Goal: Information Seeking & Learning: Learn about a topic

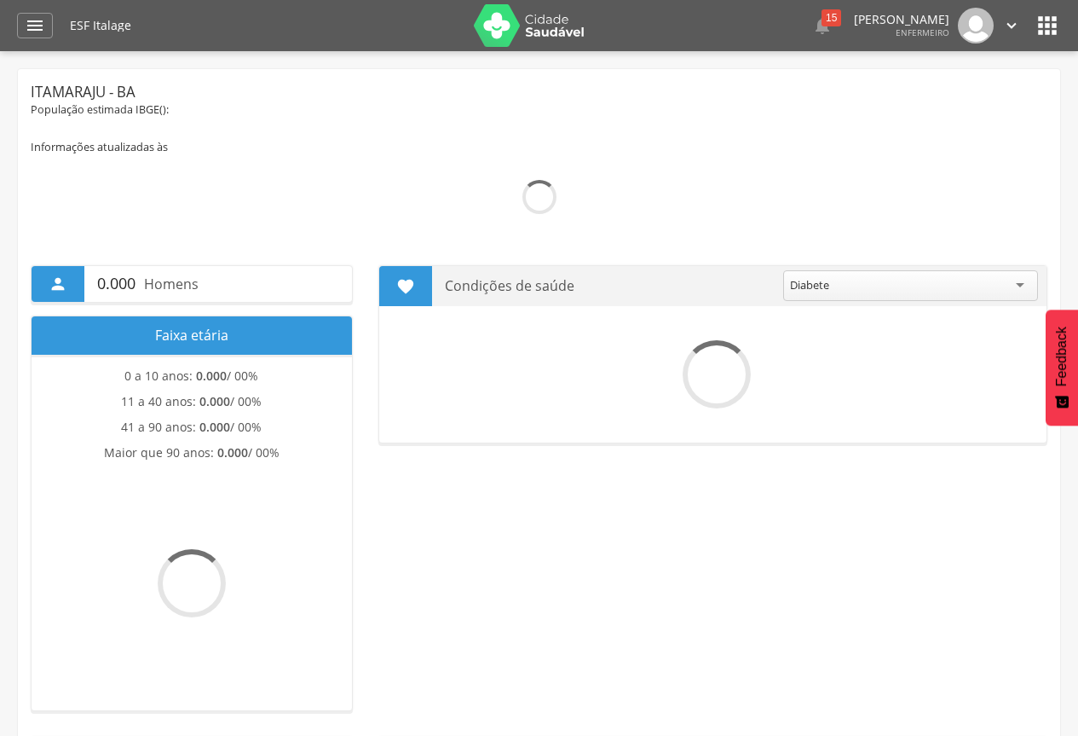
click at [27, 25] on icon "" at bounding box center [35, 25] width 20 height 20
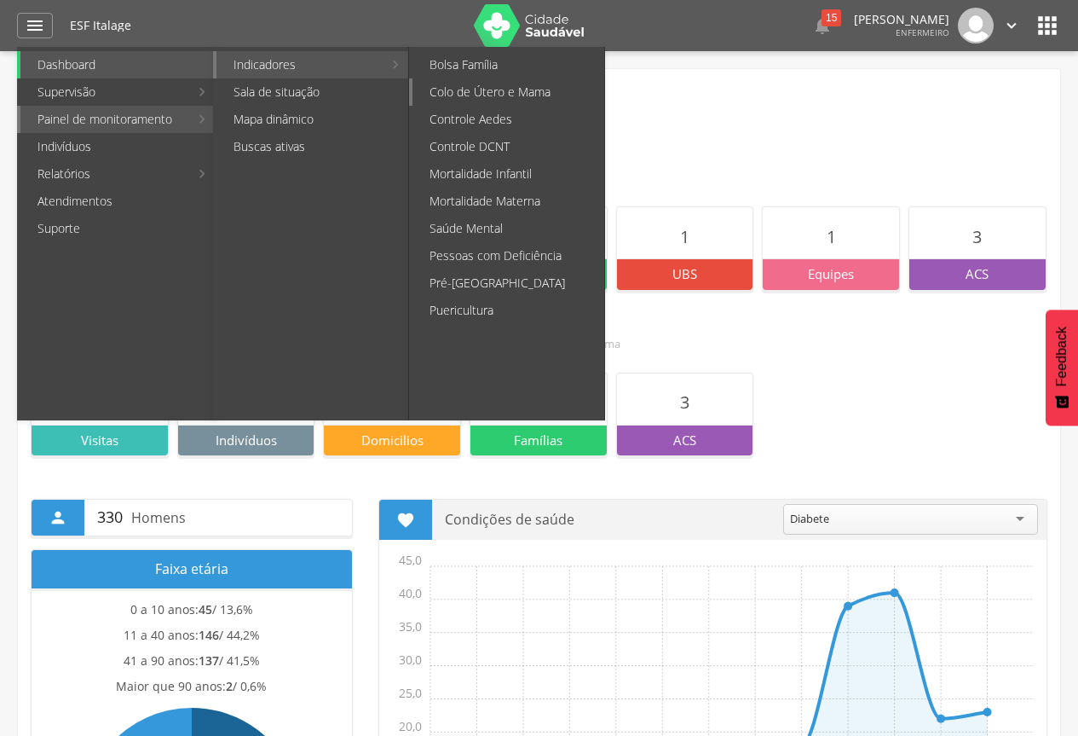
click at [562, 95] on link "Colo de Útero e Mama" at bounding box center [509, 91] width 192 height 27
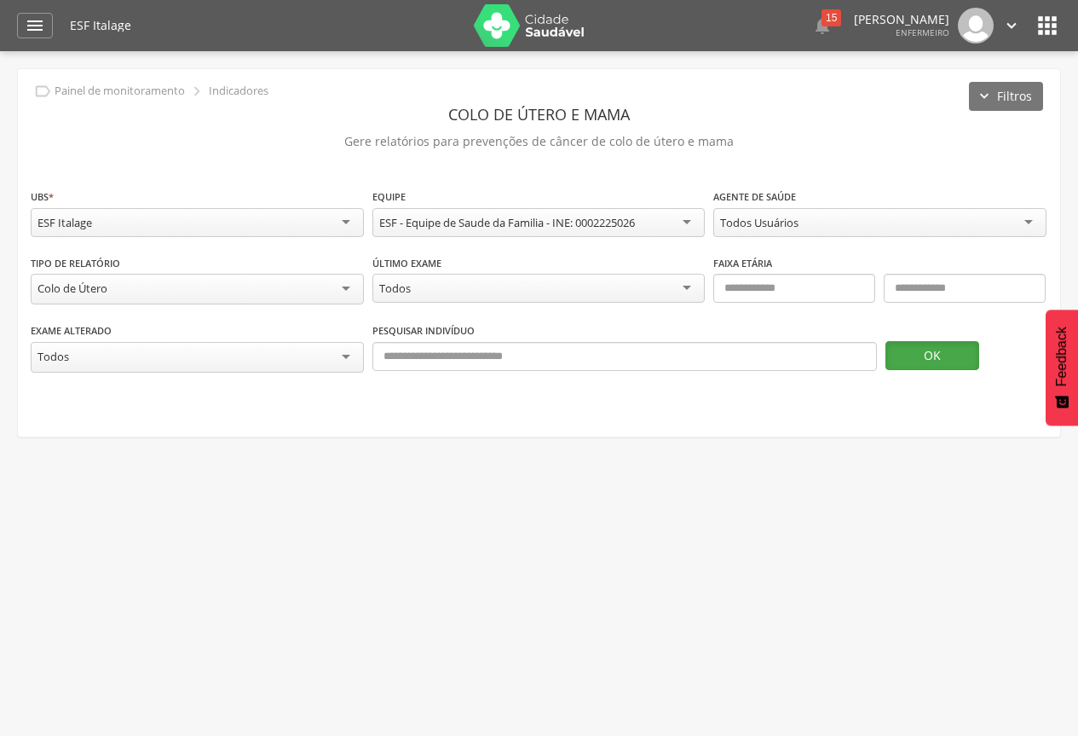
click at [944, 356] on button "OK" at bounding box center [933, 355] width 94 height 29
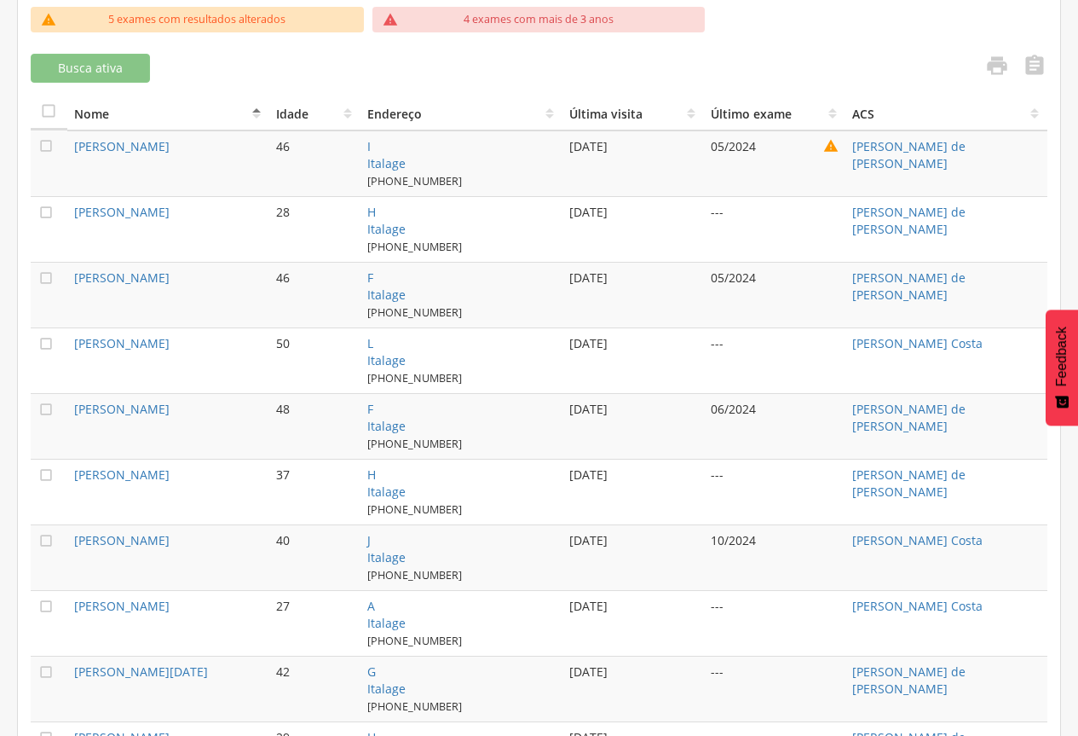
scroll to position [764, 0]
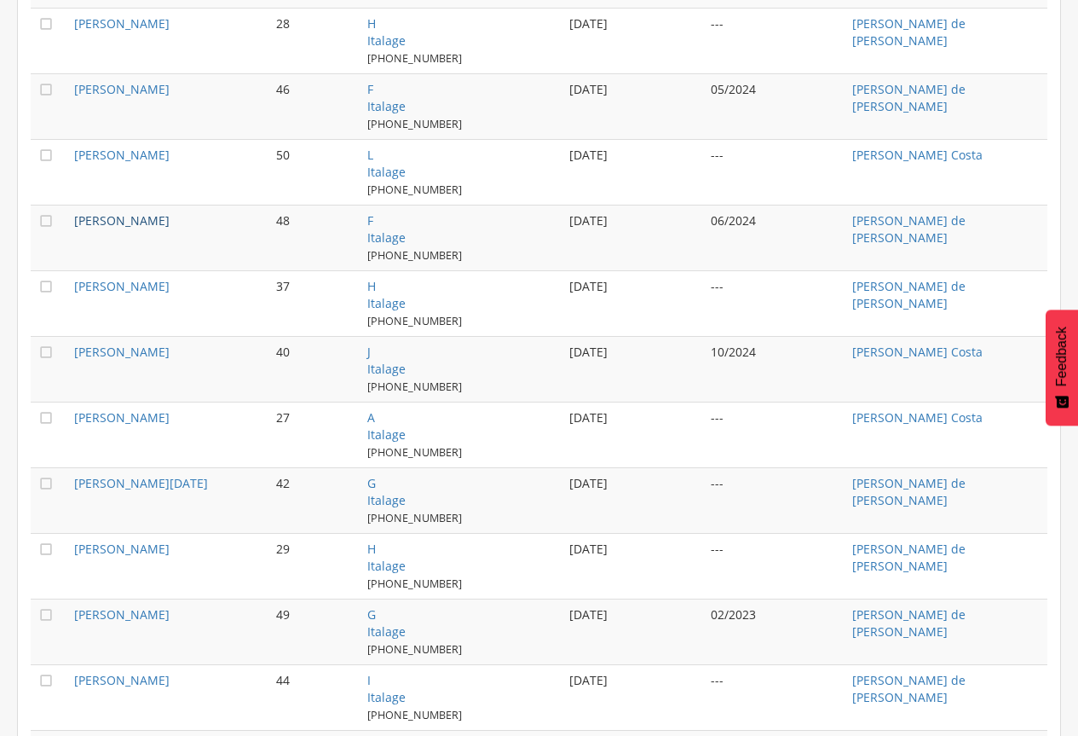
click at [170, 212] on link "[PERSON_NAME]" at bounding box center [121, 220] width 95 height 16
type input "**********"
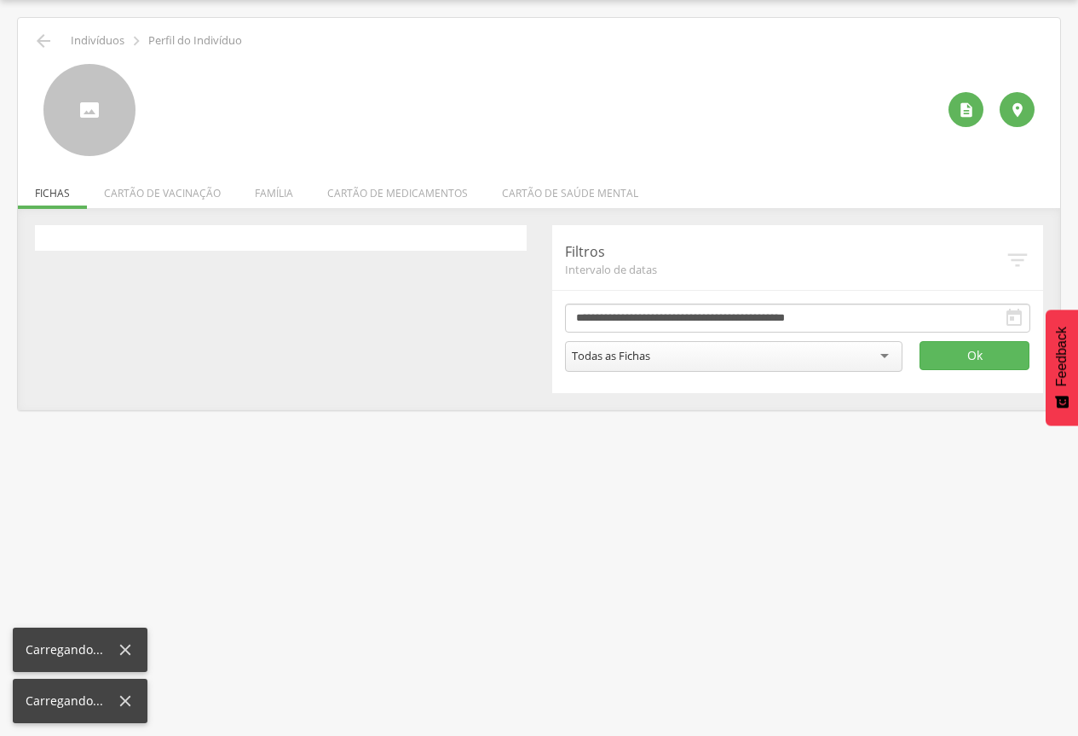
scroll to position [51, 0]
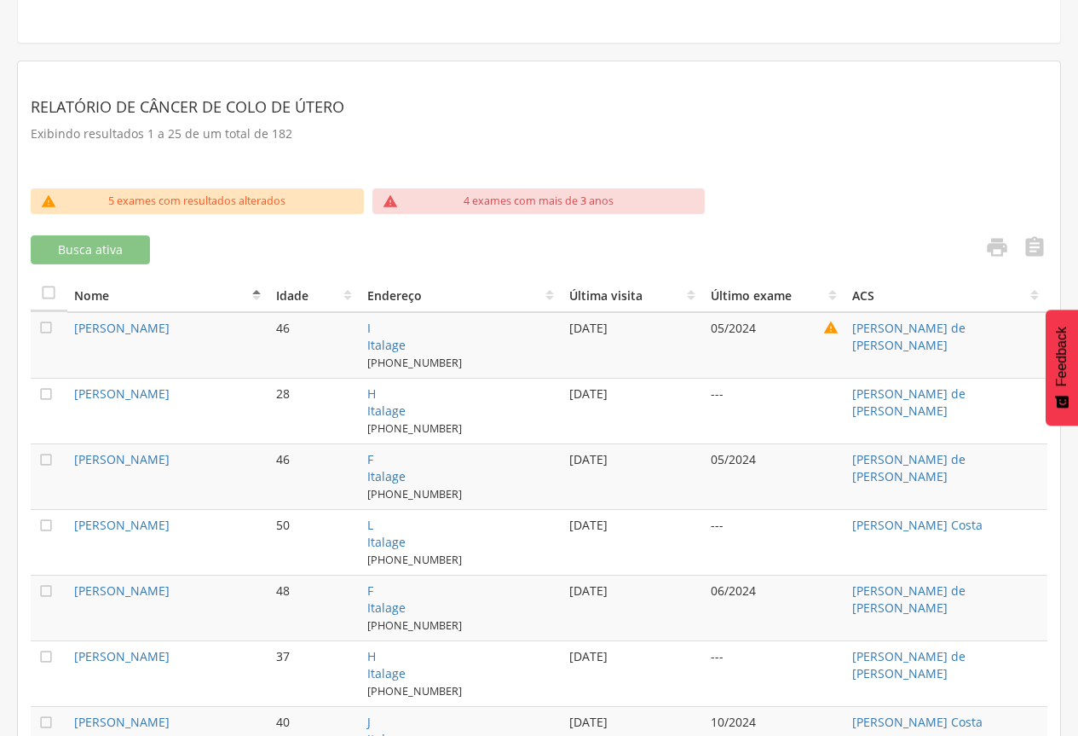
scroll to position [477, 0]
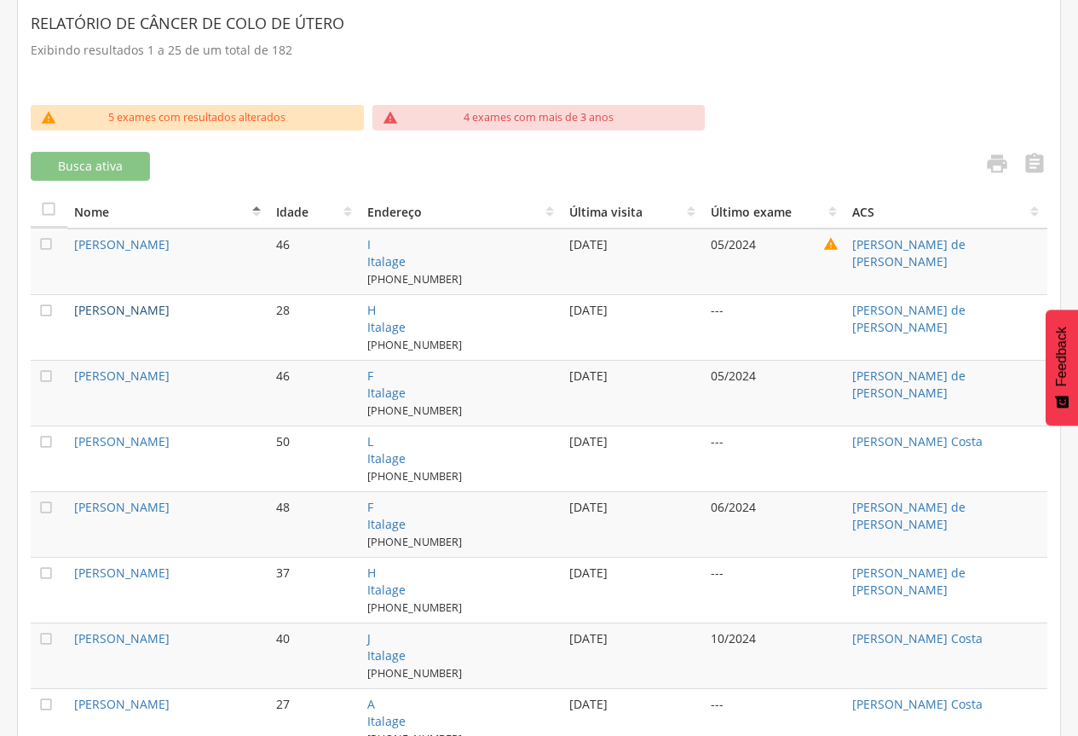
click at [114, 305] on link "[PERSON_NAME]" at bounding box center [121, 310] width 95 height 16
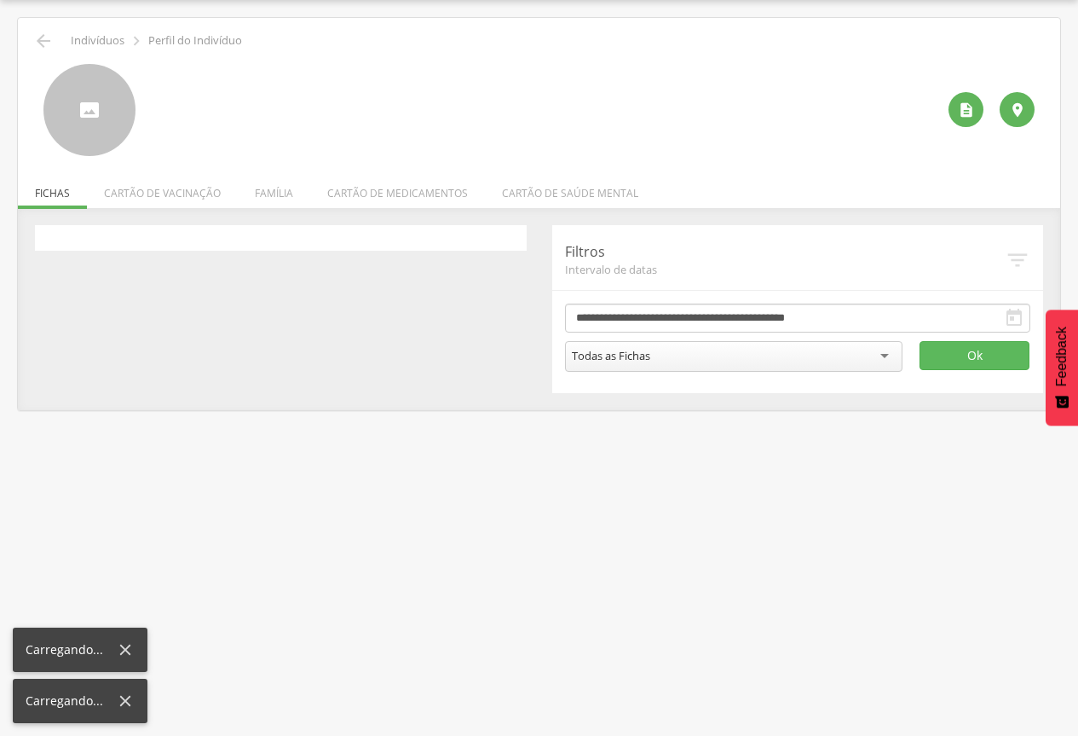
scroll to position [51, 0]
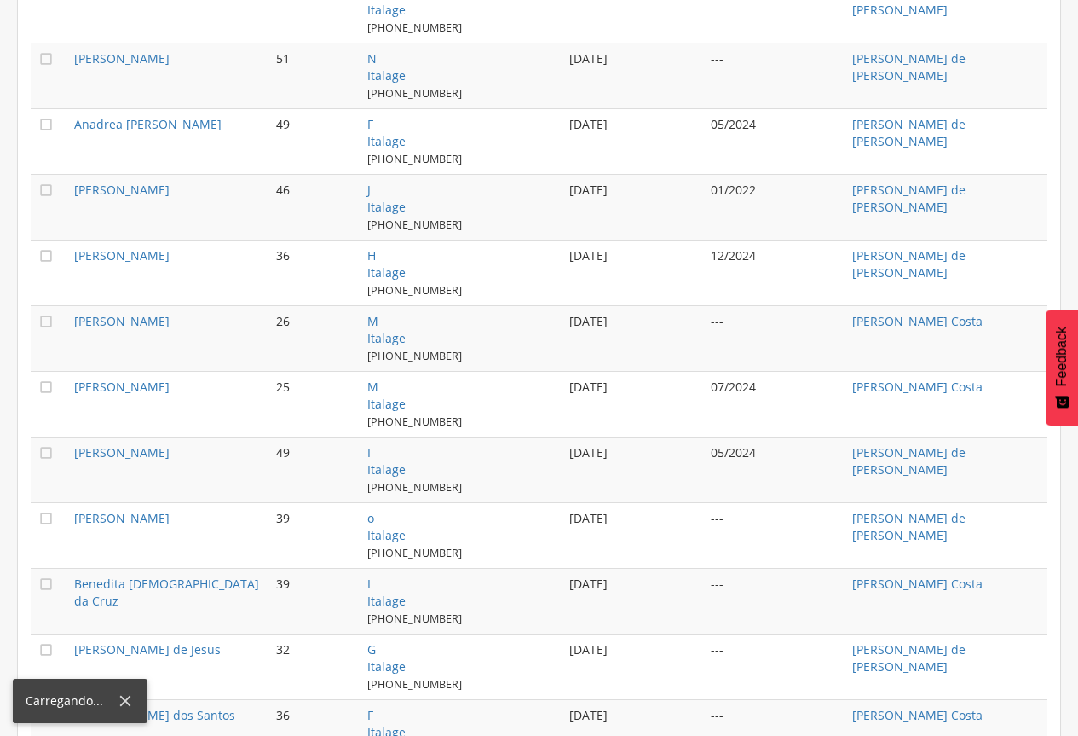
scroll to position [1500, 0]
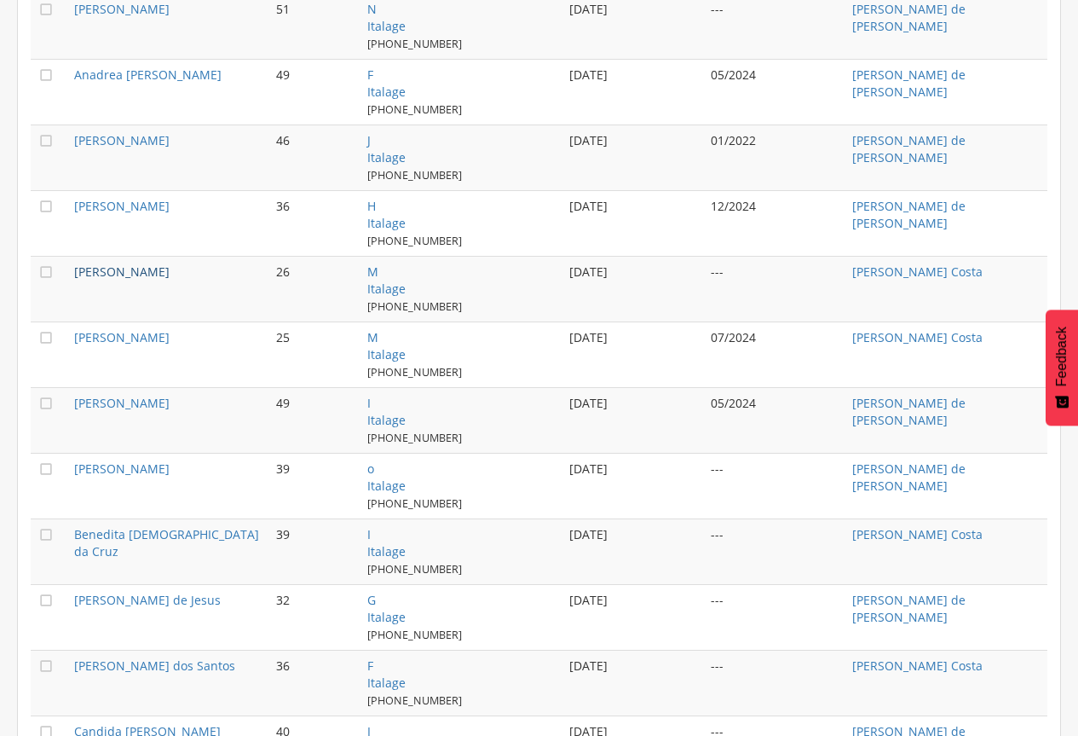
click at [170, 269] on link "[PERSON_NAME]" at bounding box center [121, 271] width 95 height 16
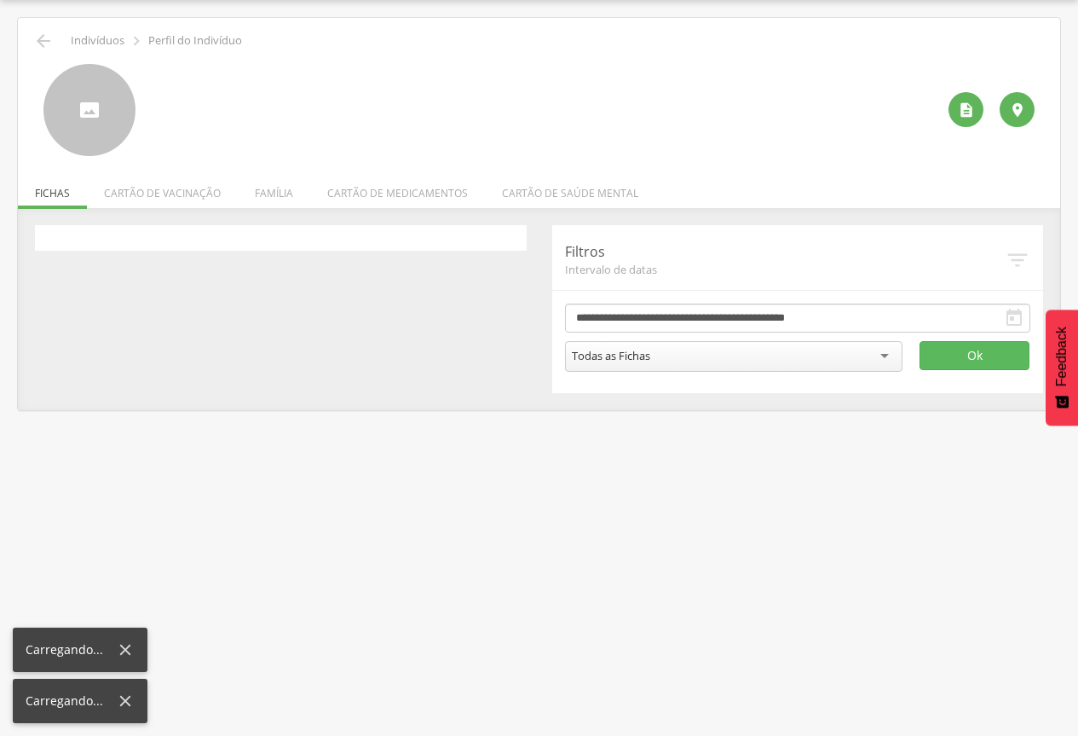
scroll to position [51, 0]
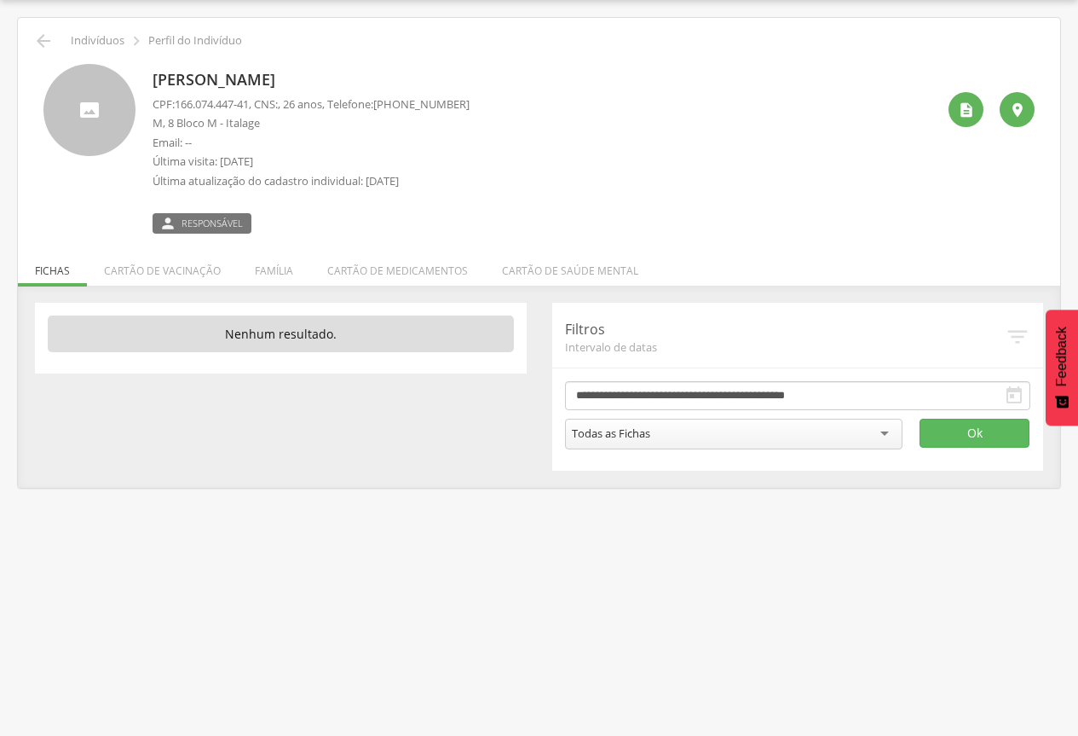
click at [888, 431] on div "Todas as Fichas" at bounding box center [734, 434] width 338 height 31
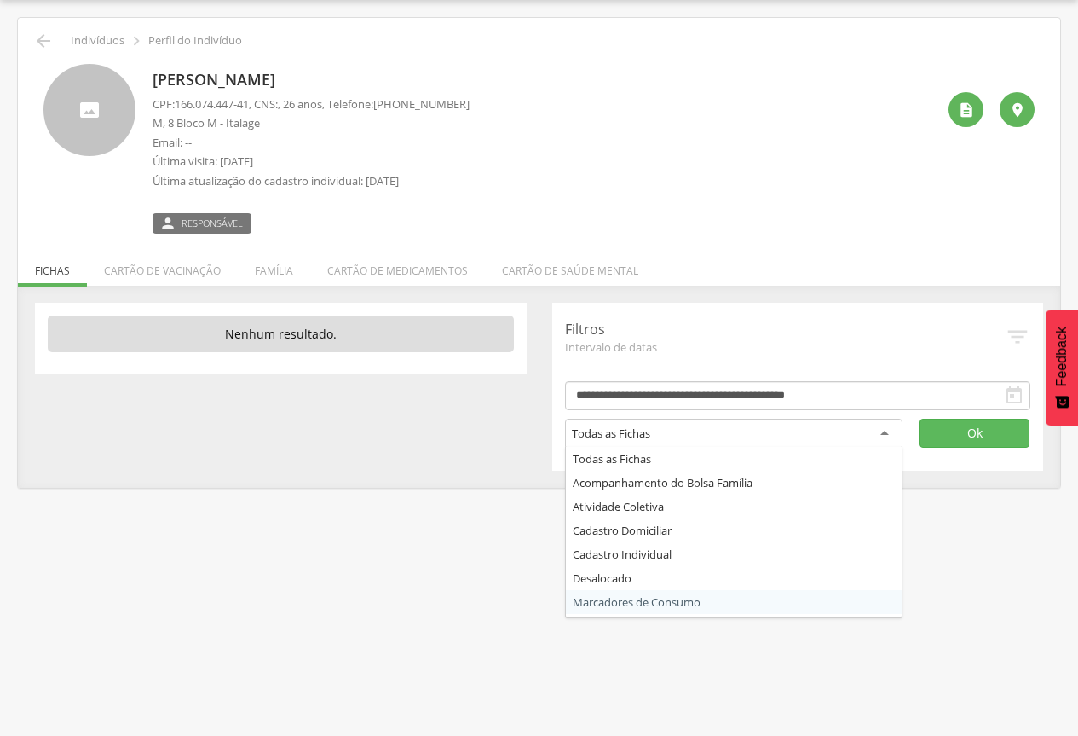
click at [531, 647] on div " Supervisão  Distritos  Ubs Coordenador: - [GEOGRAPHIC_DATA] / BA Intervalo …" at bounding box center [539, 368] width 1078 height 736
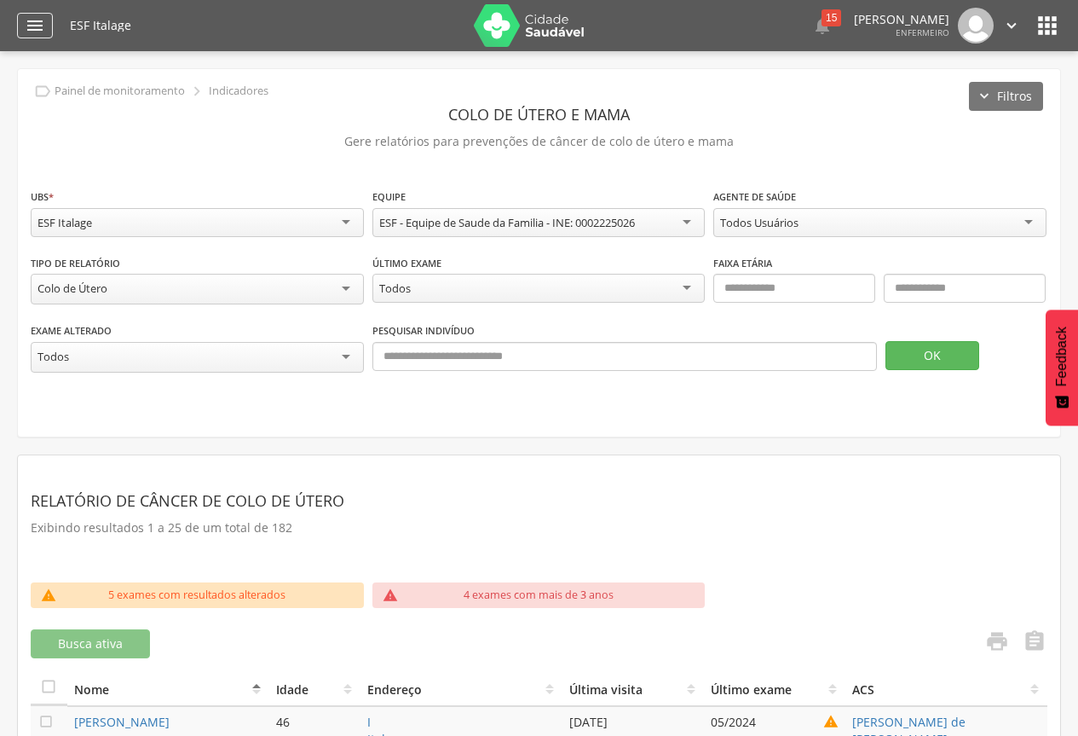
click at [32, 26] on icon "" at bounding box center [35, 25] width 20 height 20
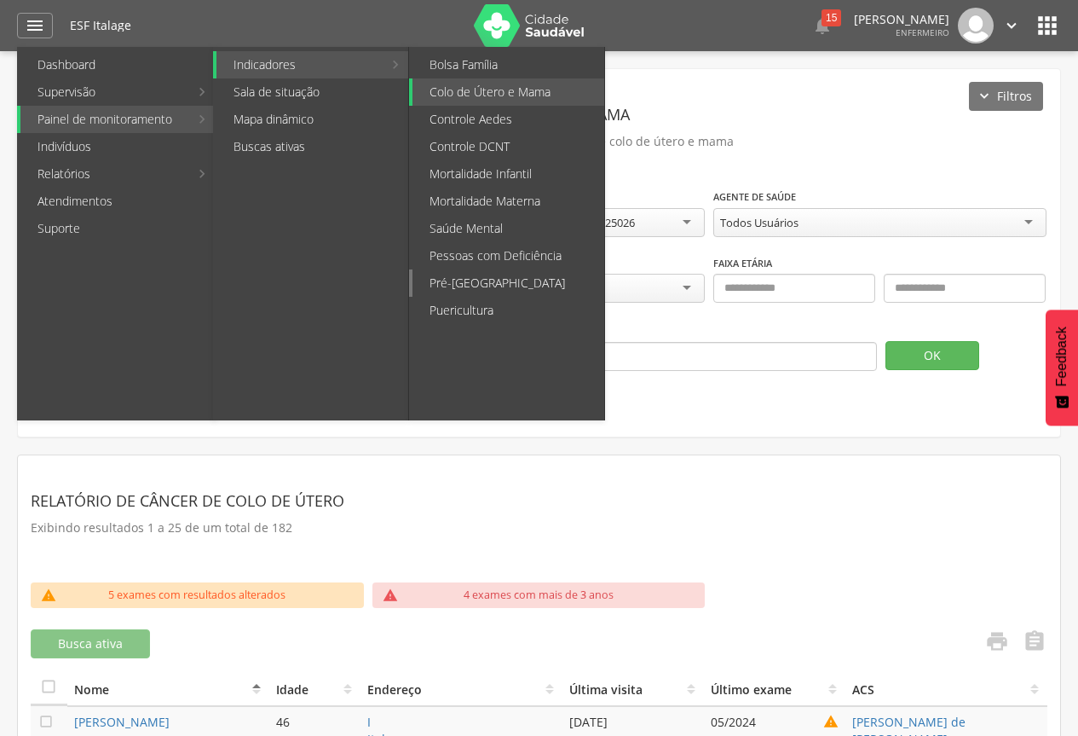
click at [527, 280] on link "Pré-[GEOGRAPHIC_DATA]" at bounding box center [509, 282] width 192 height 27
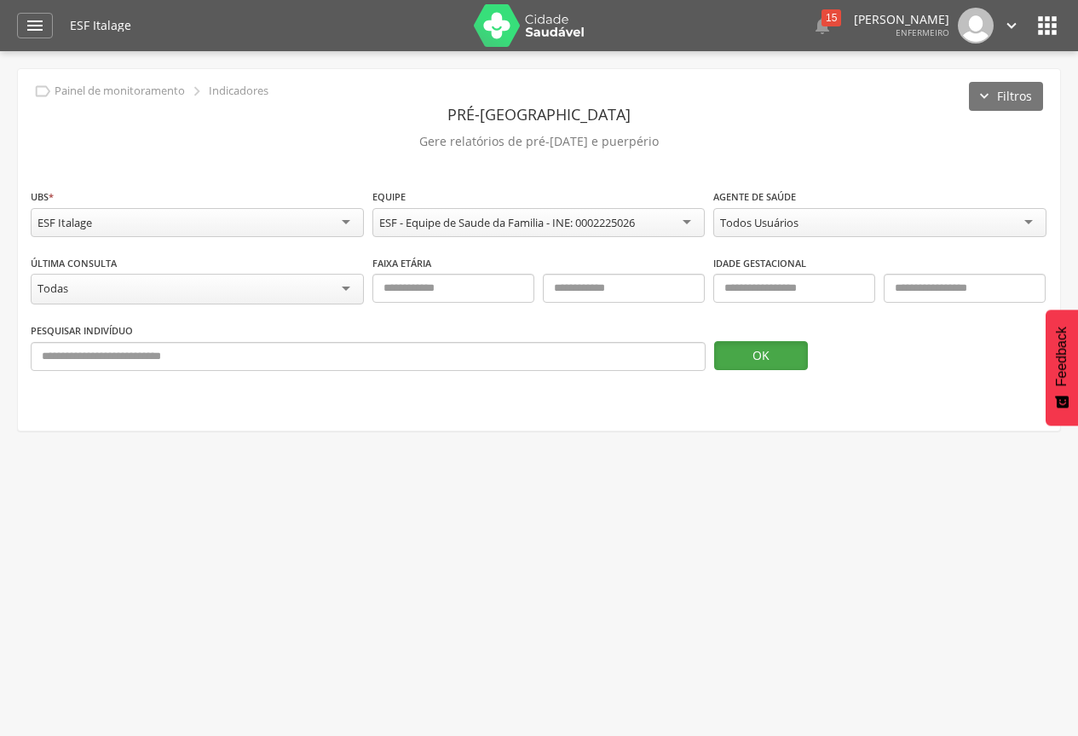
click at [748, 357] on button "OK" at bounding box center [761, 355] width 94 height 29
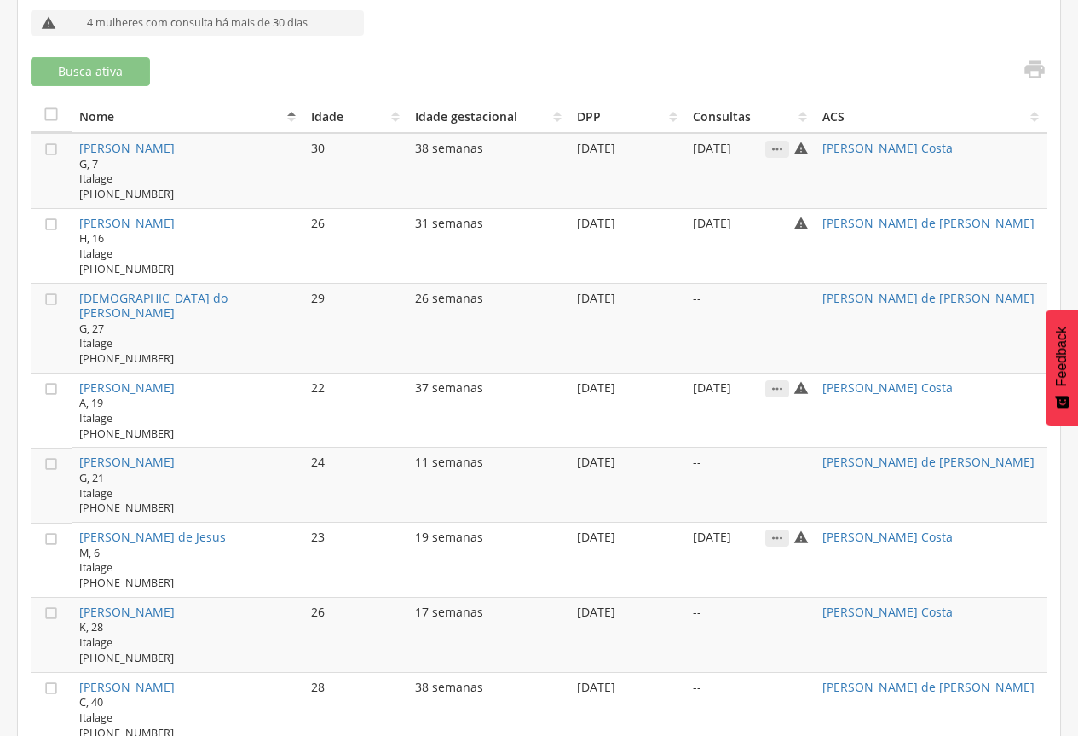
scroll to position [591, 0]
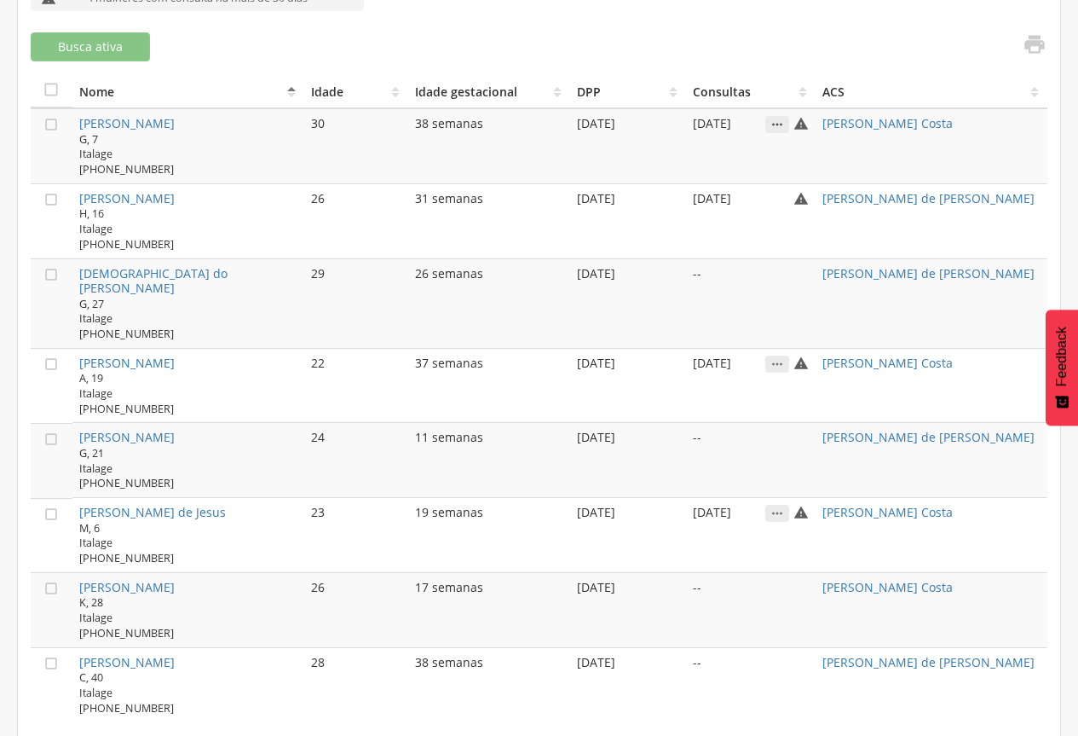
click at [785, 124] on icon "" at bounding box center [778, 124] width 24 height 17
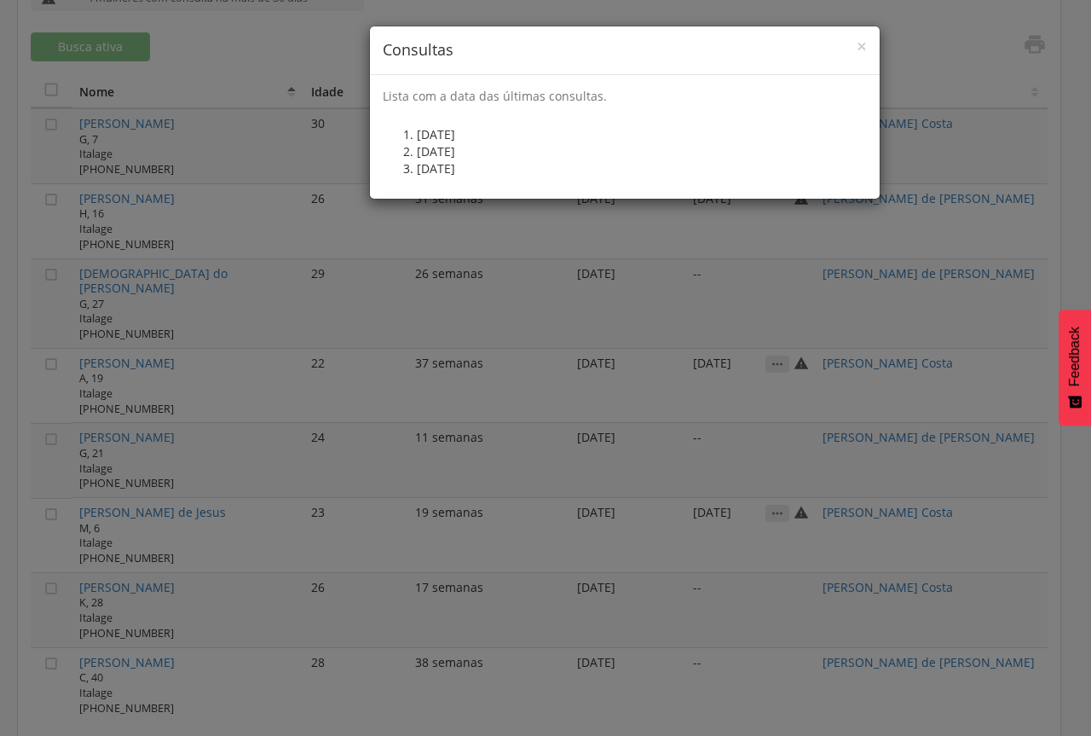
click at [1069, 157] on div "× Consultas Lista com a data das últimas consultas. [DATE] [DATE] [DATE]" at bounding box center [545, 368] width 1091 height 736
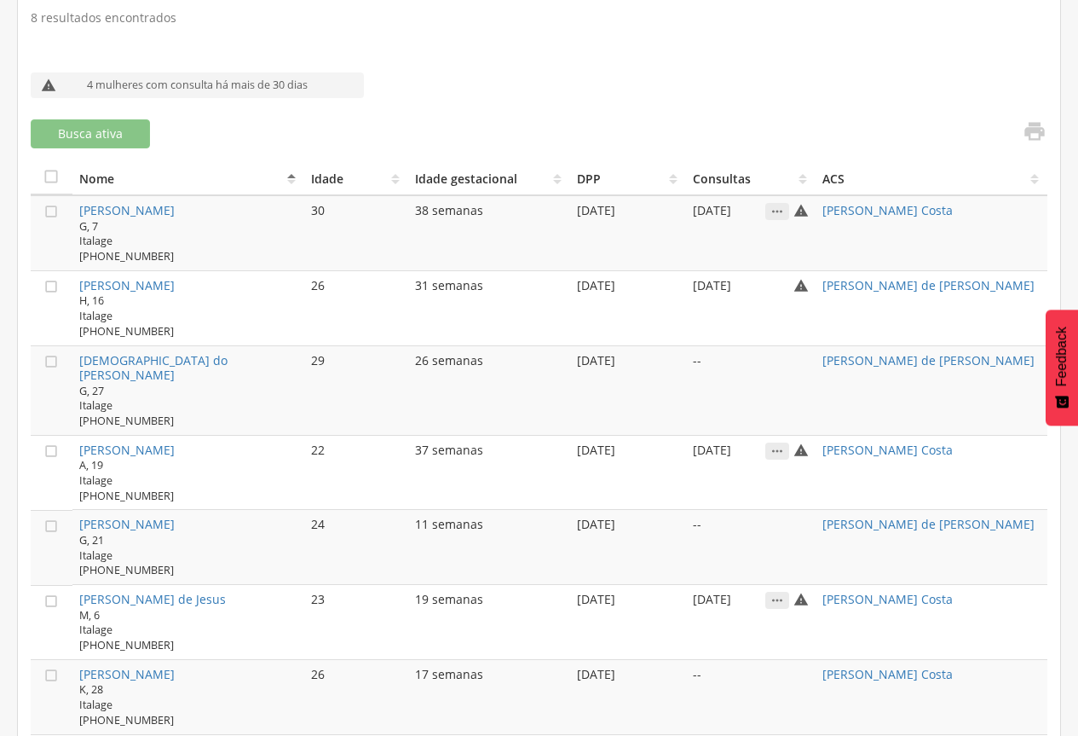
scroll to position [506, 0]
click at [1034, 130] on icon "" at bounding box center [1035, 130] width 24 height 24
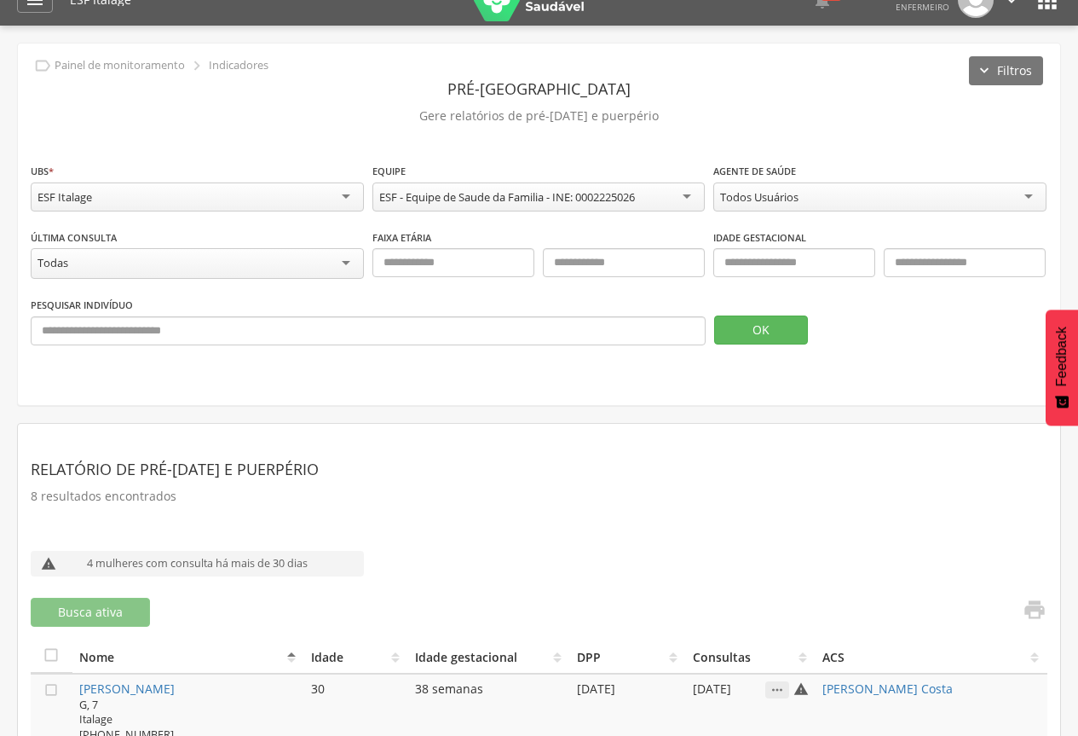
scroll to position [0, 0]
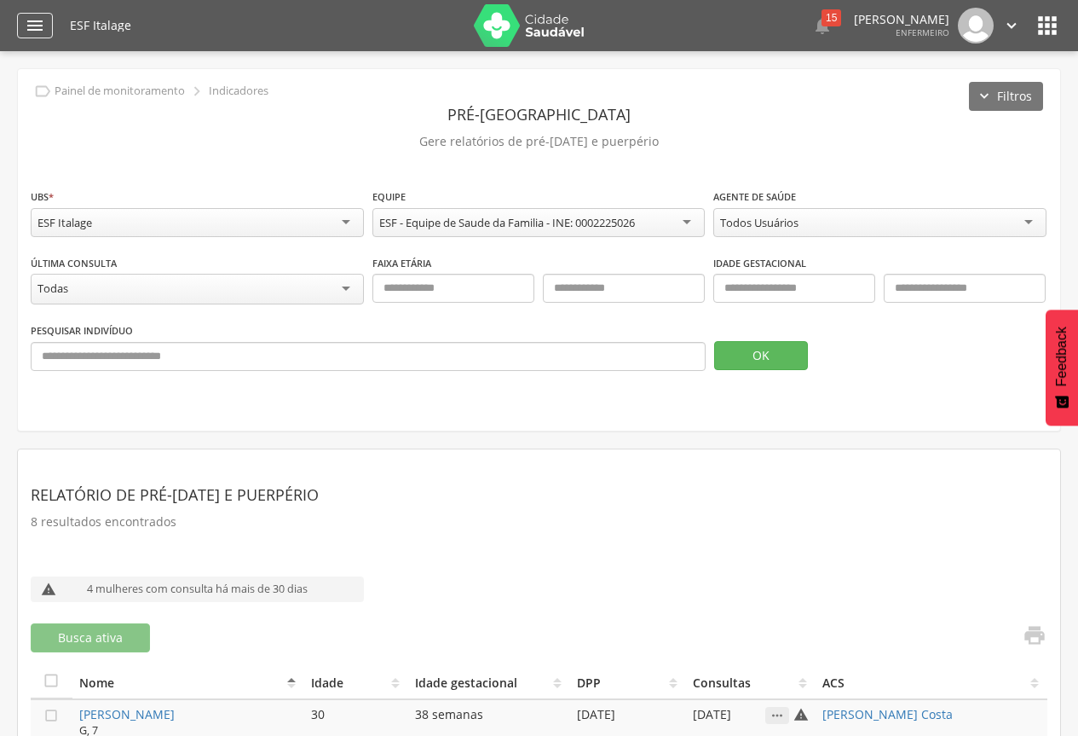
click at [36, 22] on icon "" at bounding box center [35, 25] width 20 height 20
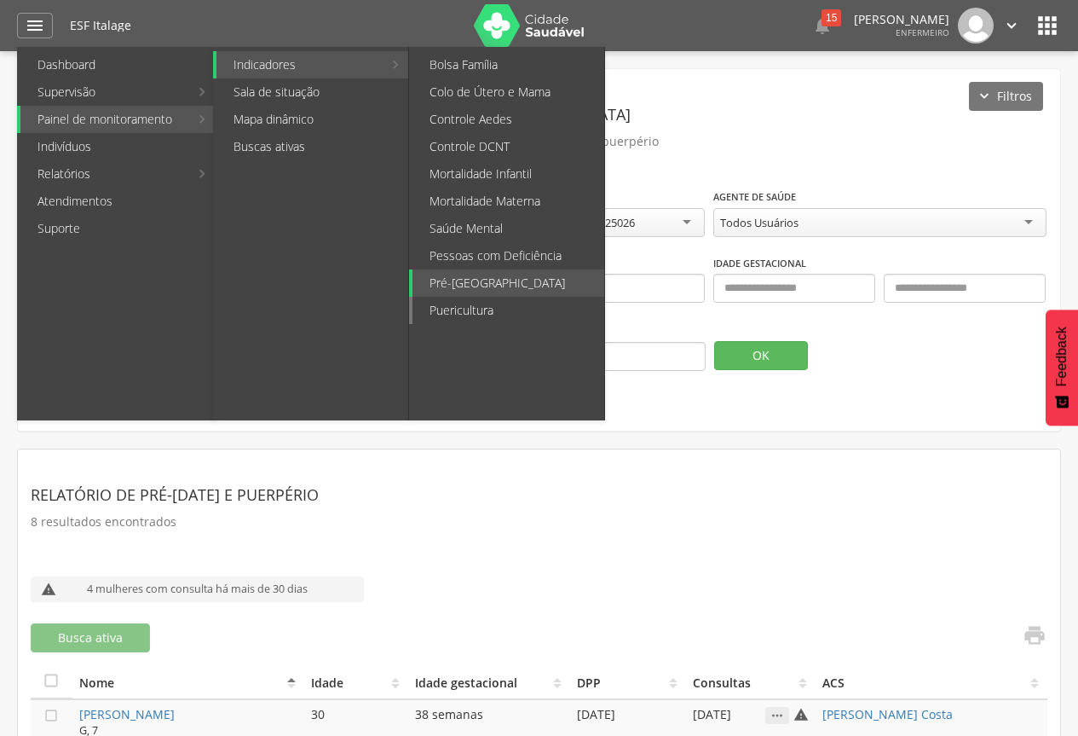
click at [494, 309] on link "Puericultura" at bounding box center [509, 310] width 192 height 27
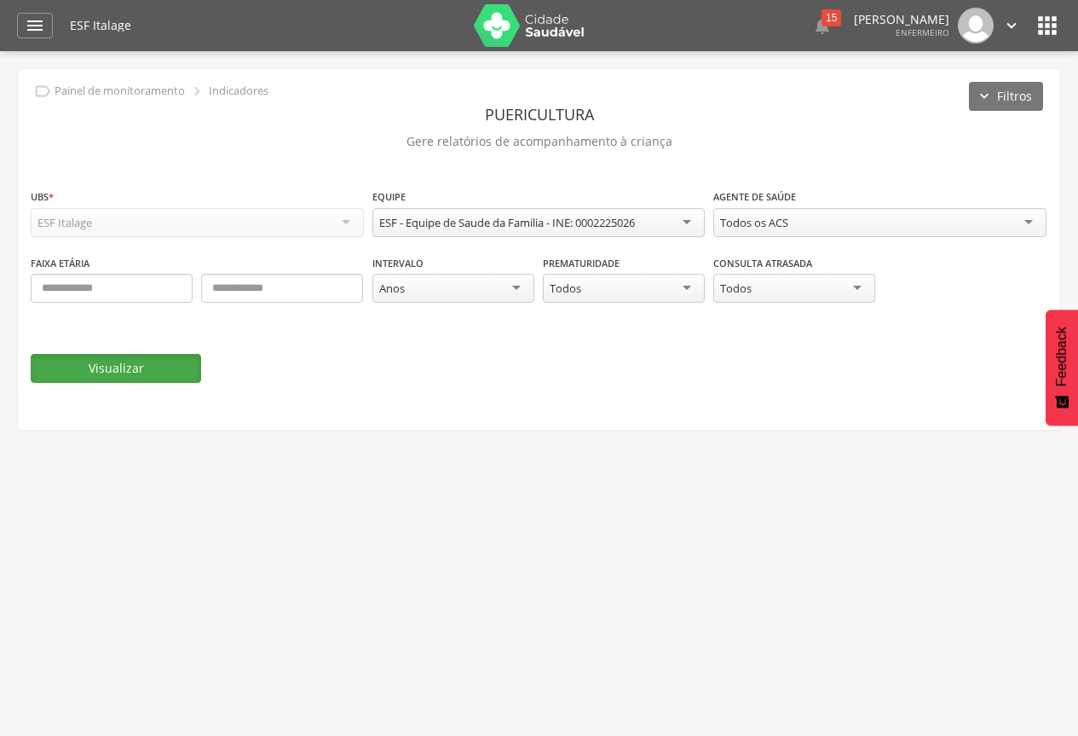
click at [156, 369] on button "Visualizar" at bounding box center [116, 368] width 170 height 29
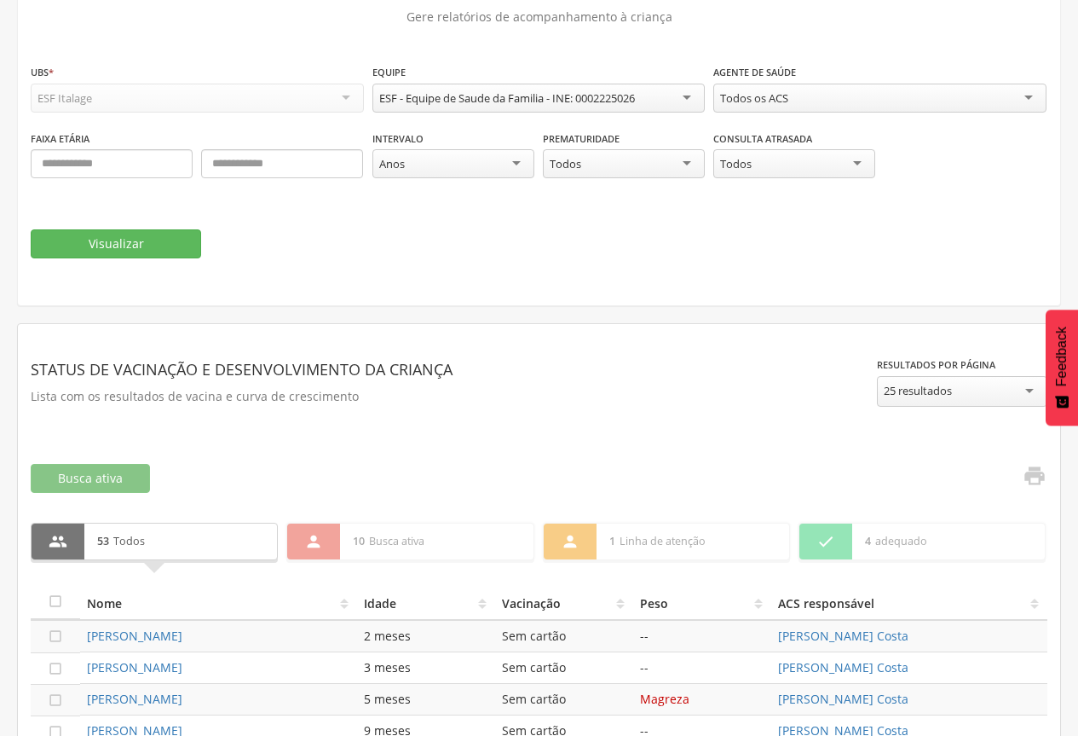
scroll to position [39, 0]
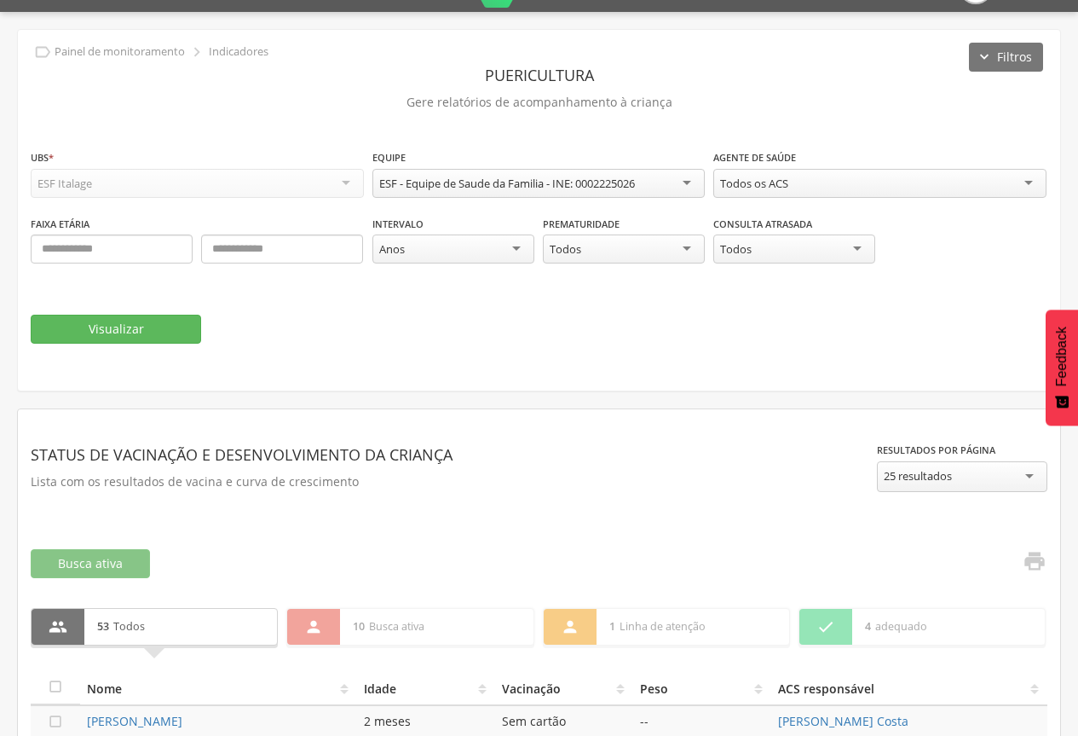
click at [517, 246] on div "Anos" at bounding box center [454, 248] width 162 height 29
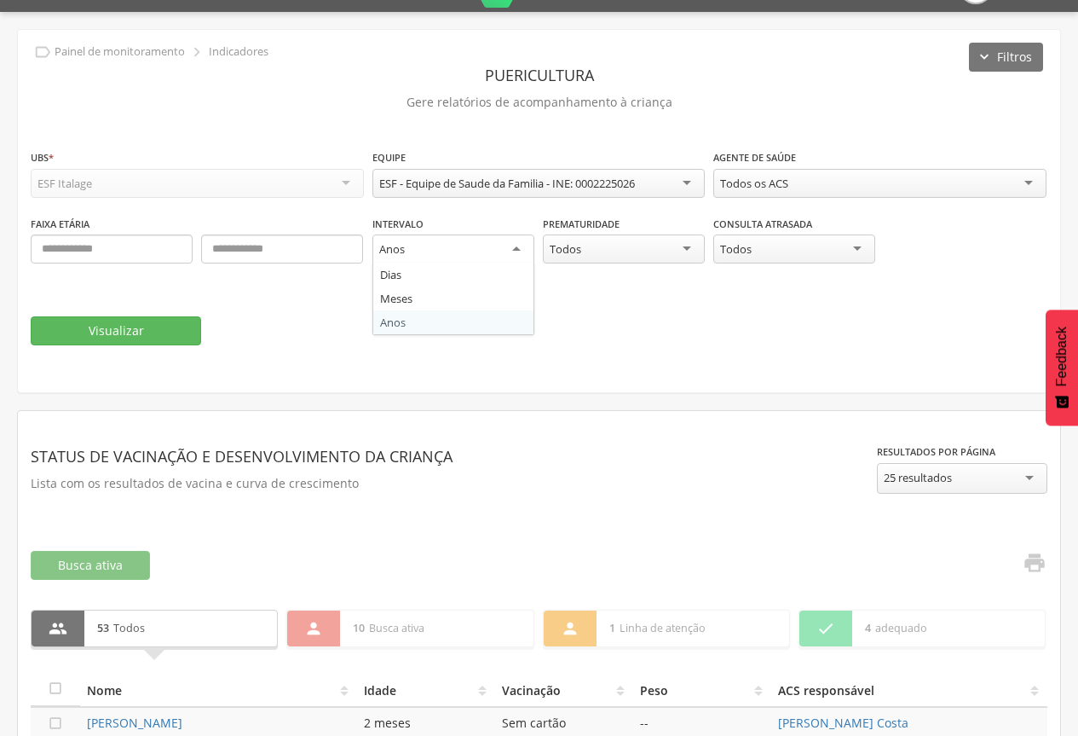
click at [517, 246] on div "Anos" at bounding box center [454, 249] width 162 height 31
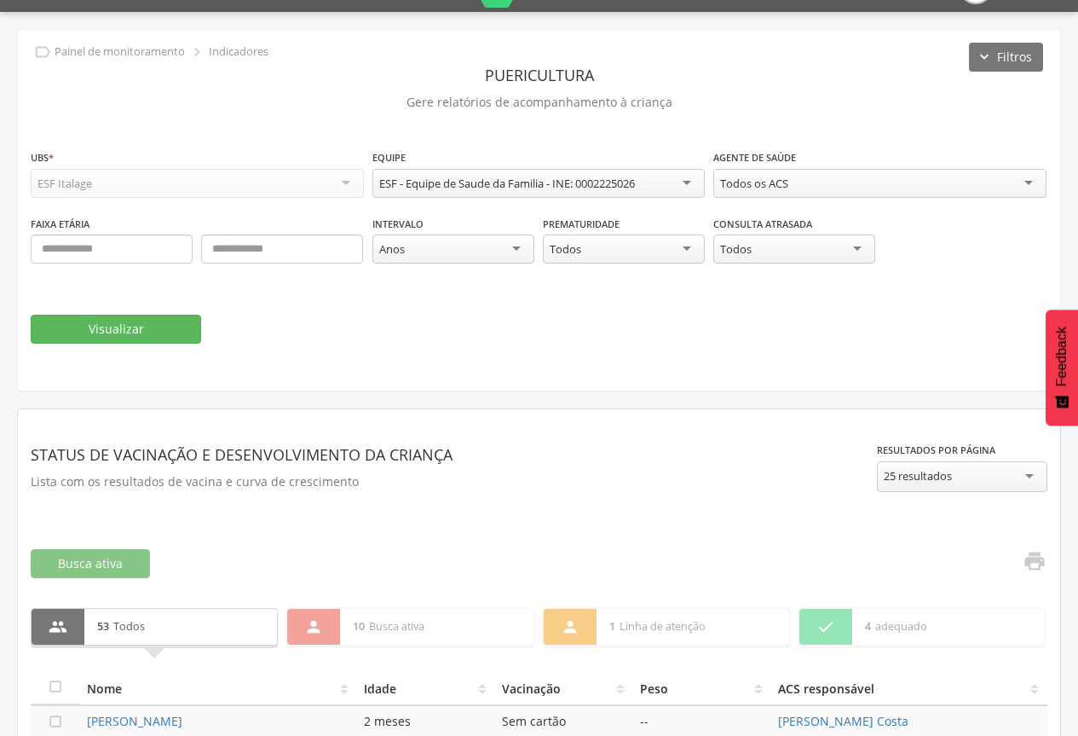
click at [703, 302] on fieldset "**********" at bounding box center [539, 245] width 1017 height 195
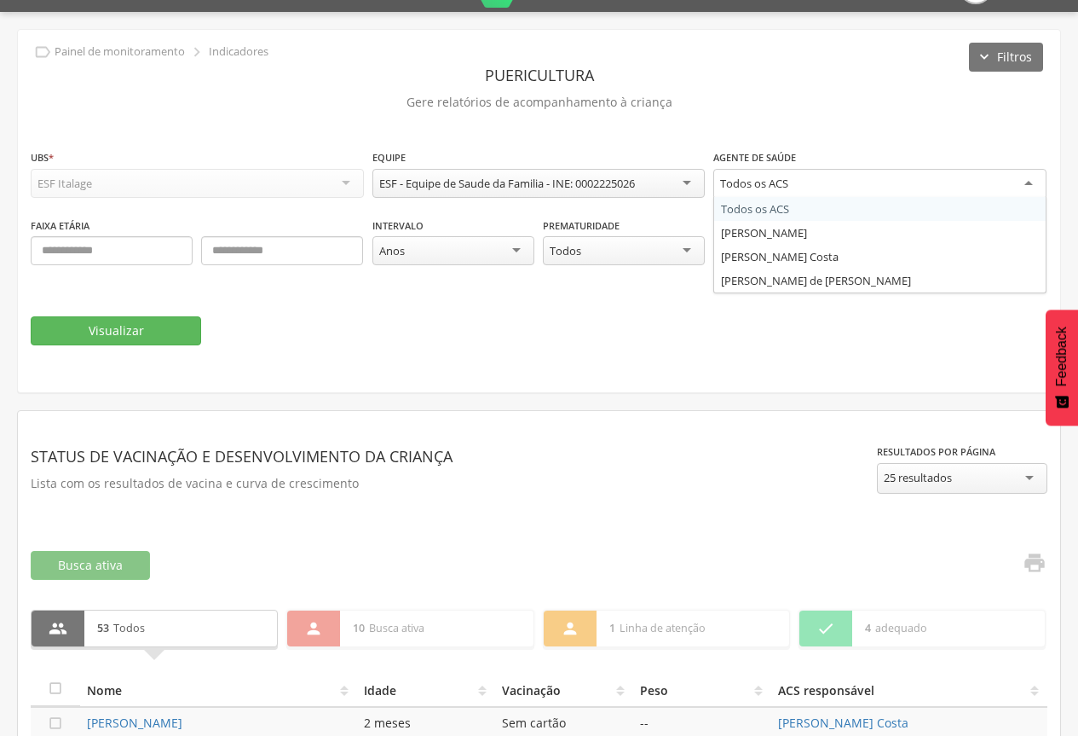
click at [1030, 178] on div "Todos os ACS" at bounding box center [880, 184] width 333 height 31
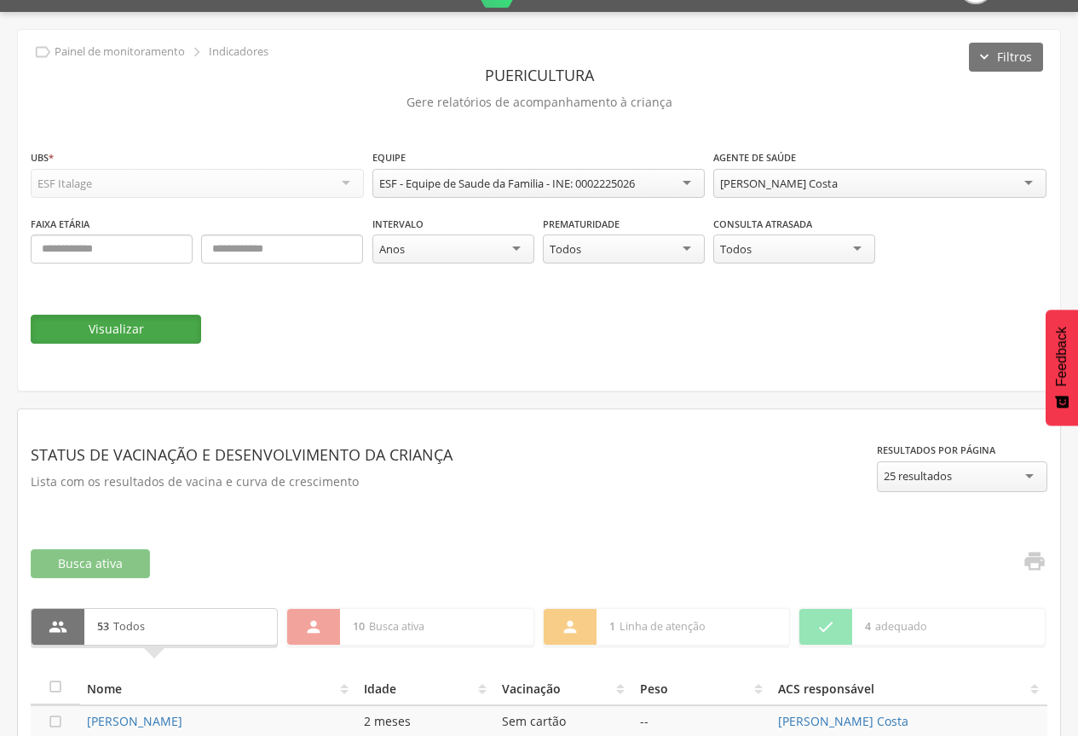
click at [57, 331] on button "Visualizar" at bounding box center [116, 329] width 170 height 29
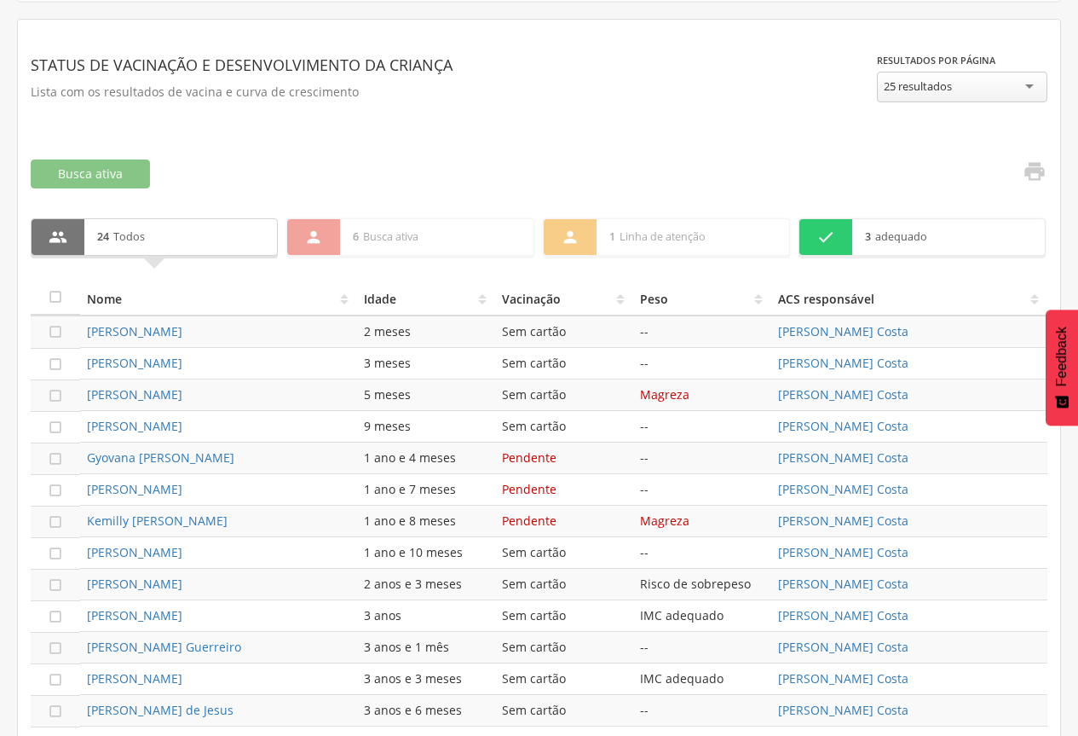
scroll to position [349, 0]
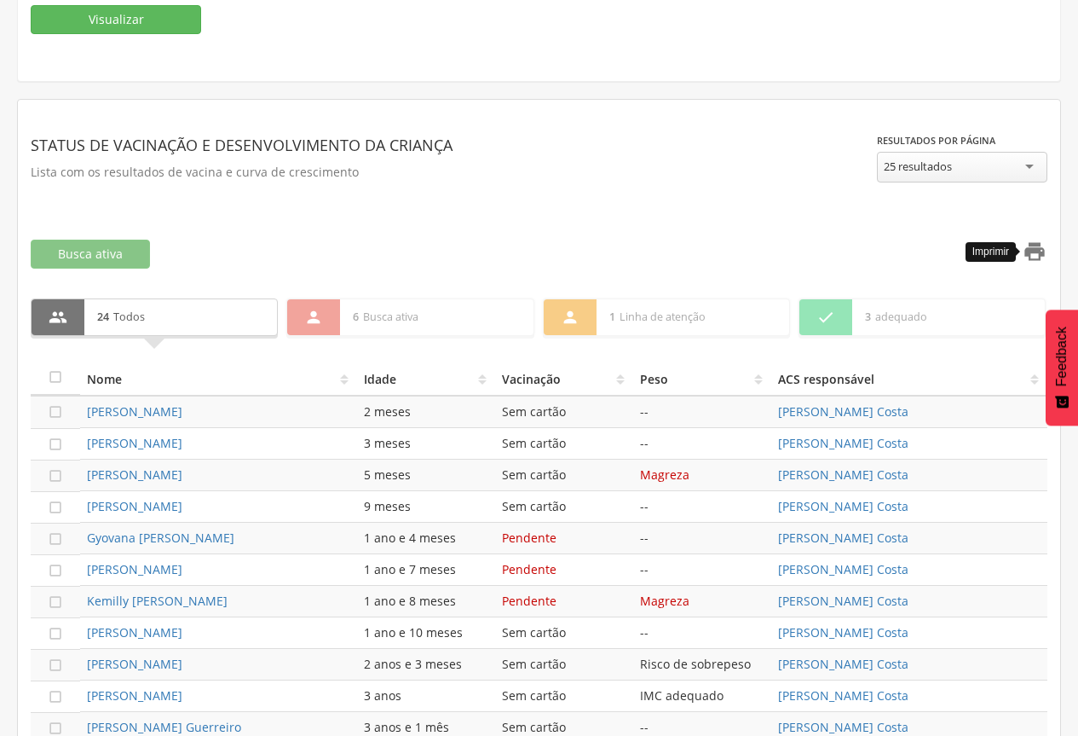
click at [1035, 250] on icon "" at bounding box center [1035, 252] width 24 height 24
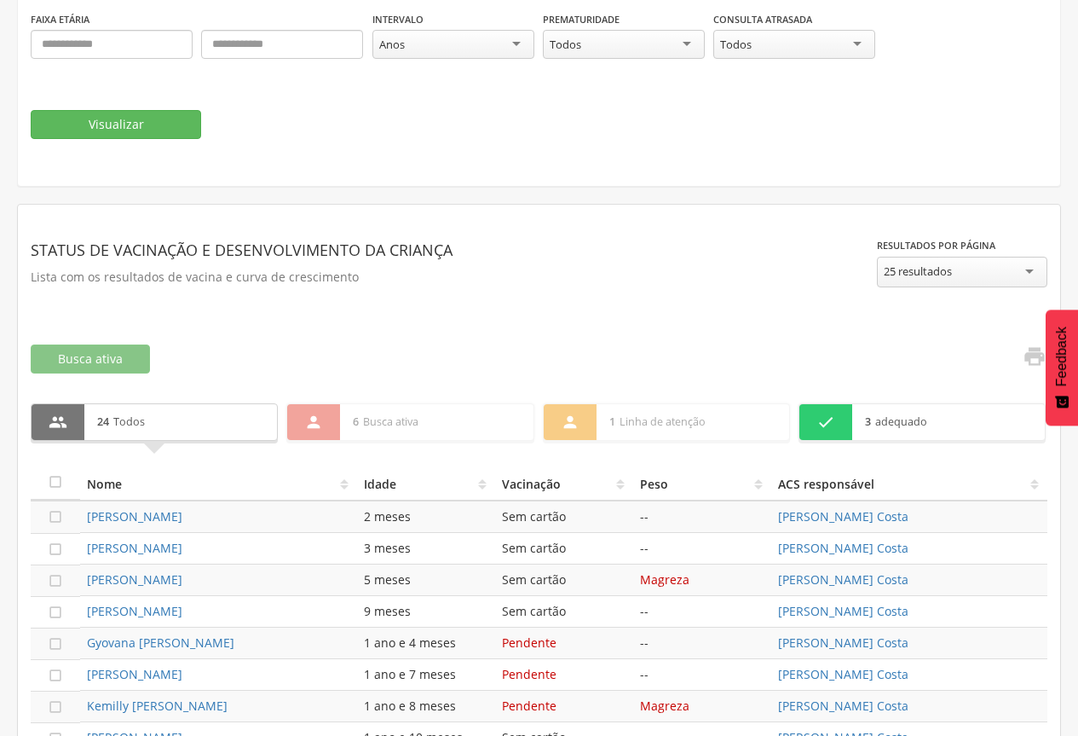
scroll to position [8, 0]
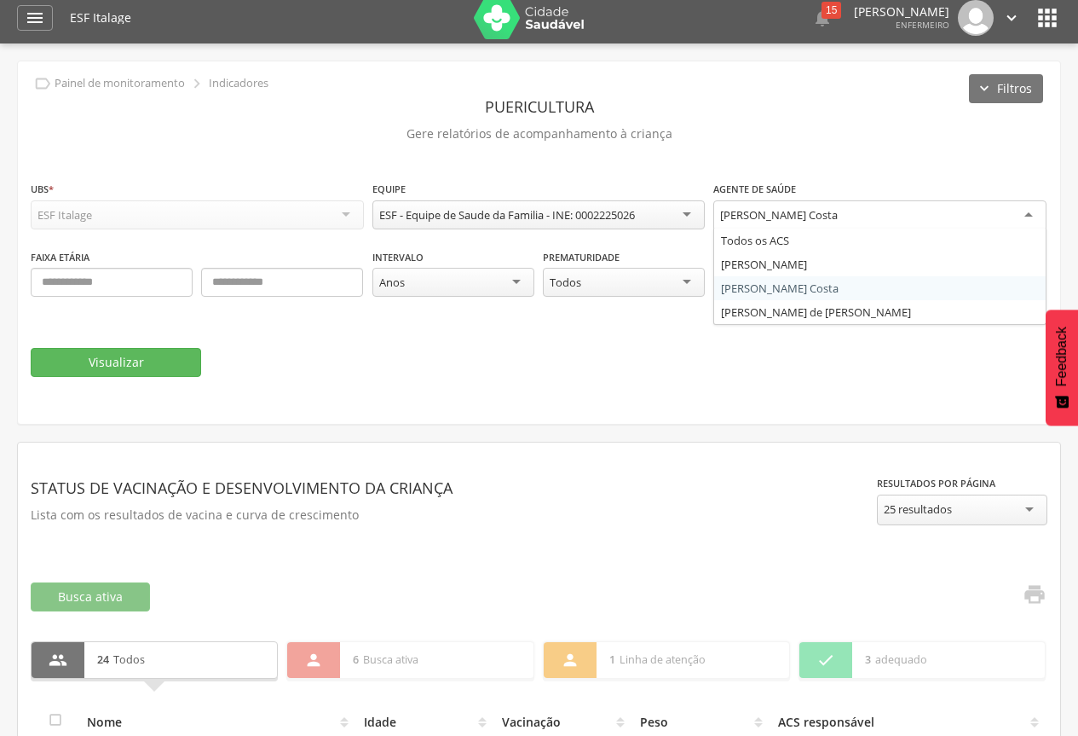
click at [940, 211] on div "[PERSON_NAME] Costa" at bounding box center [880, 215] width 333 height 31
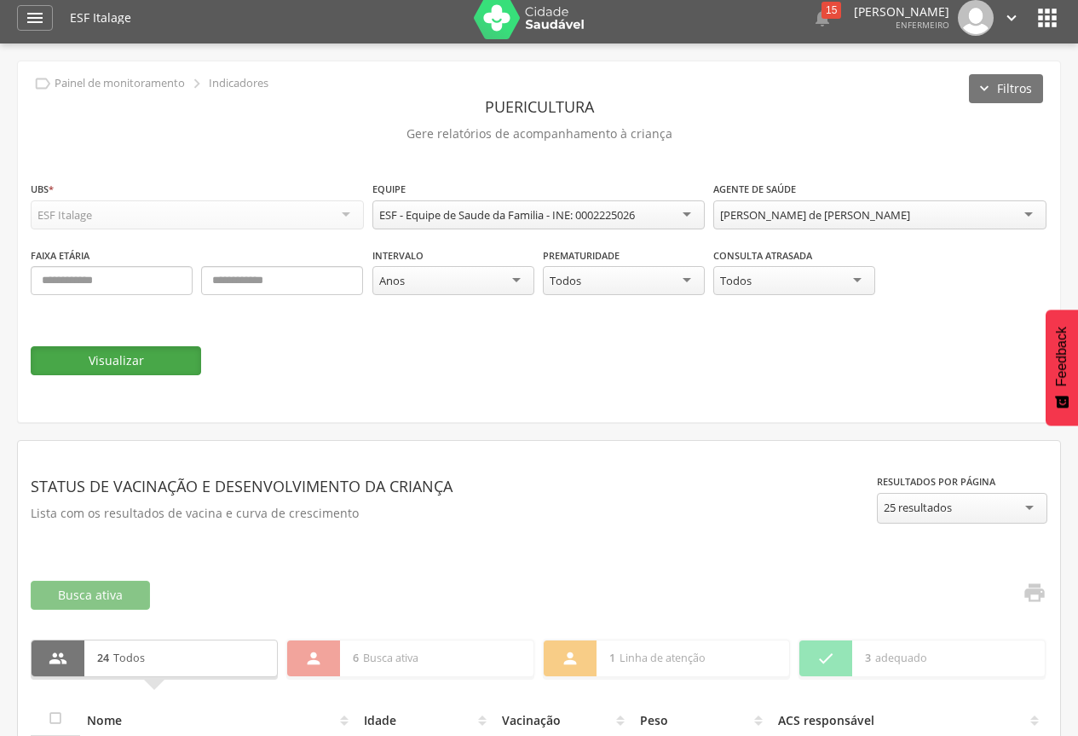
click at [124, 364] on button "Visualizar" at bounding box center [116, 360] width 170 height 29
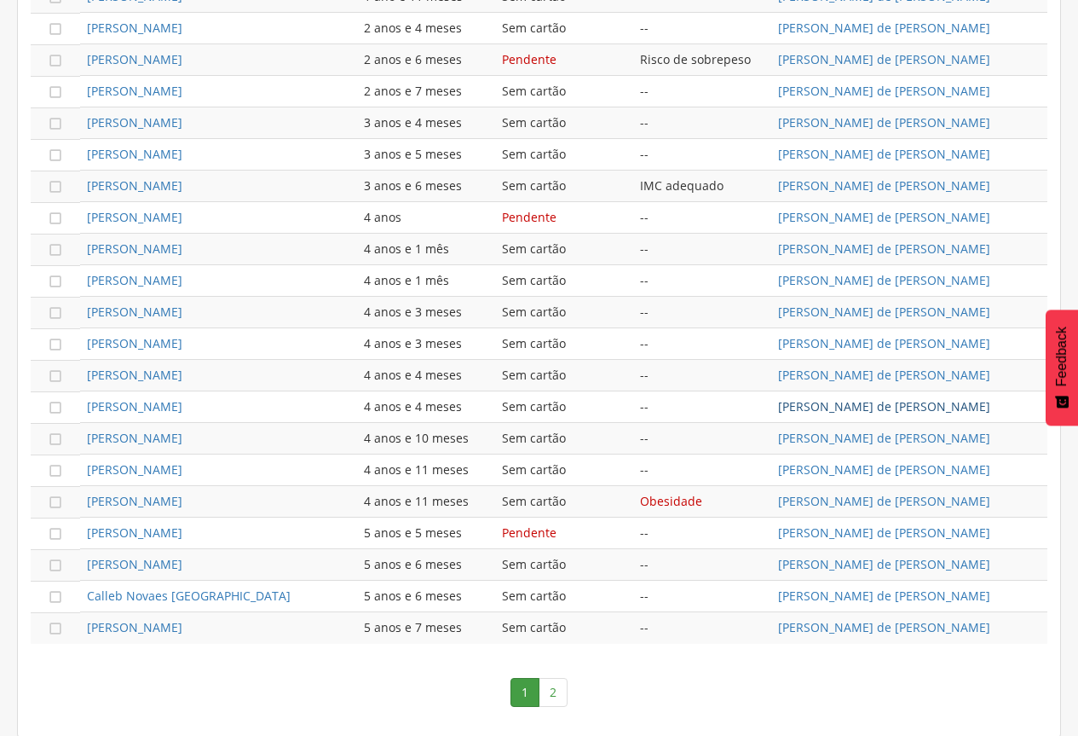
scroll to position [892, 0]
click at [555, 686] on link "2" at bounding box center [553, 690] width 29 height 29
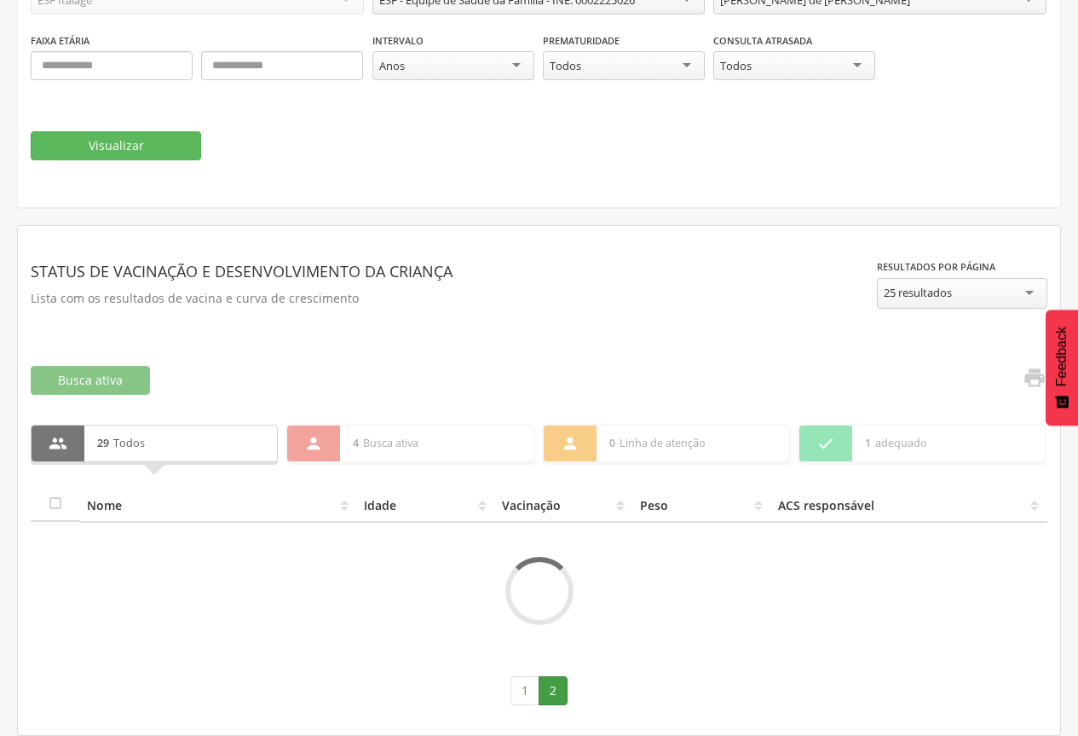
scroll to position [229, 0]
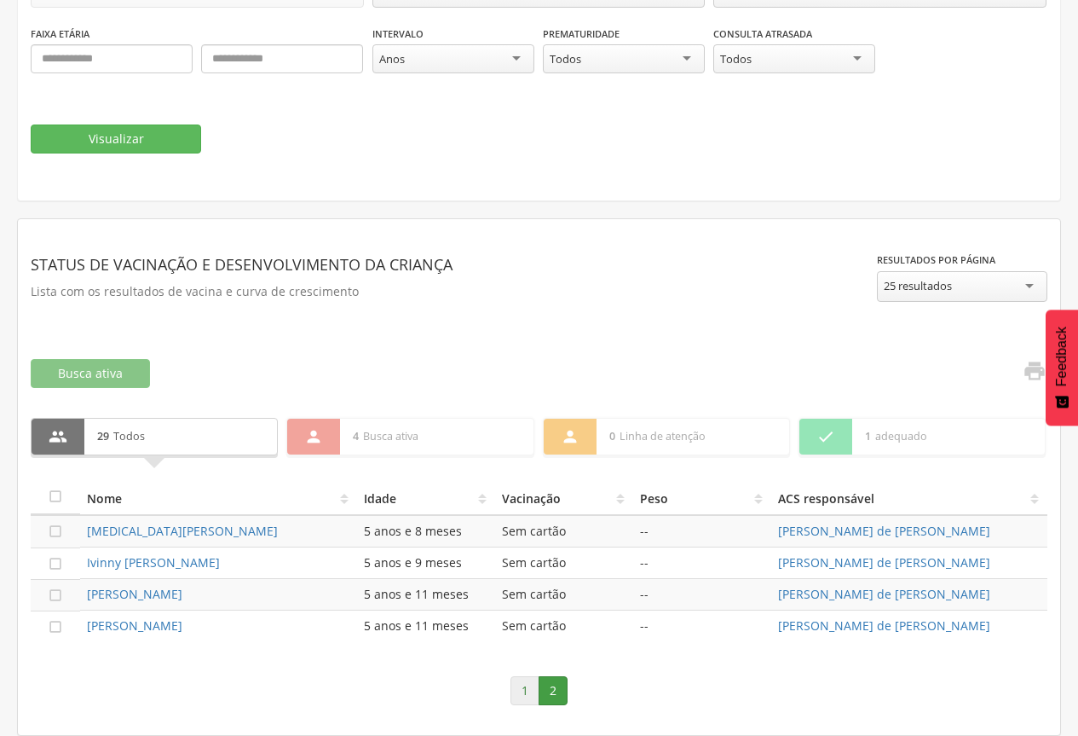
click at [524, 690] on link "1" at bounding box center [525, 690] width 29 height 29
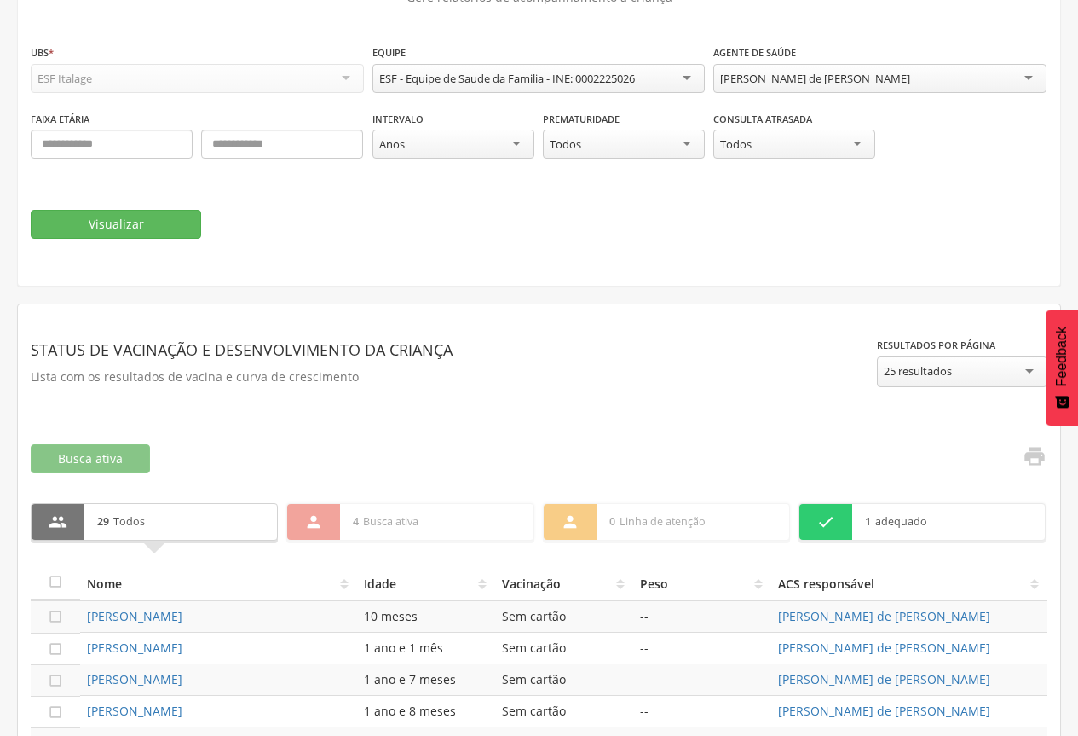
scroll to position [170, 0]
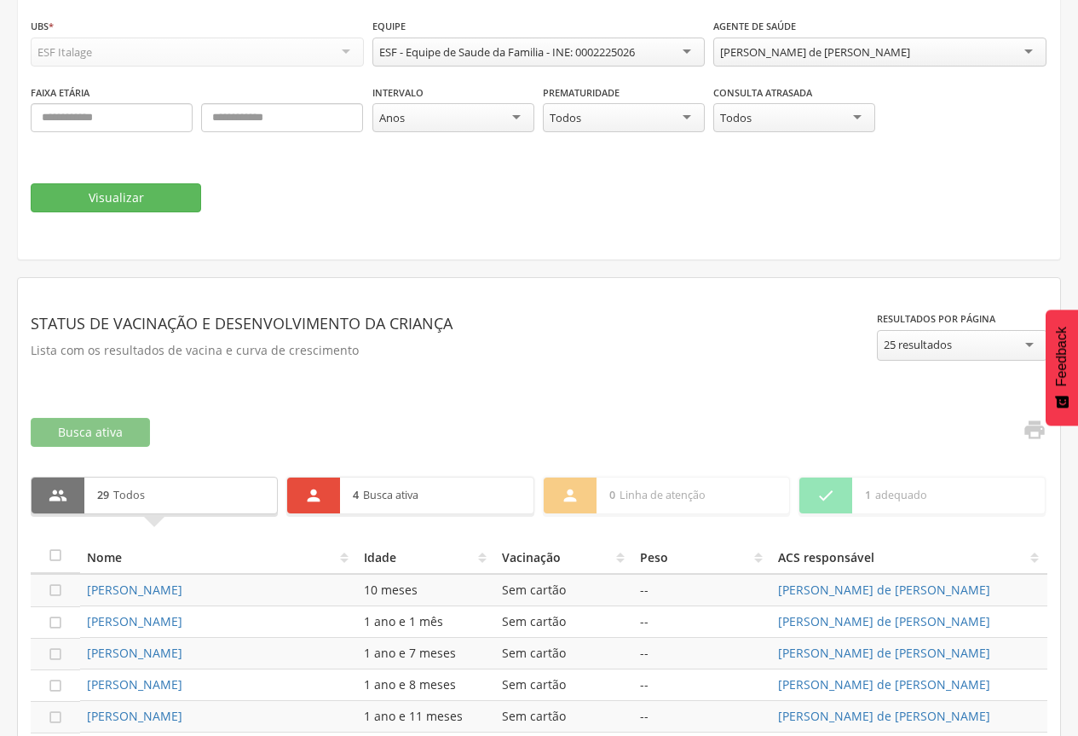
click at [298, 499] on div "" at bounding box center [313, 495] width 53 height 36
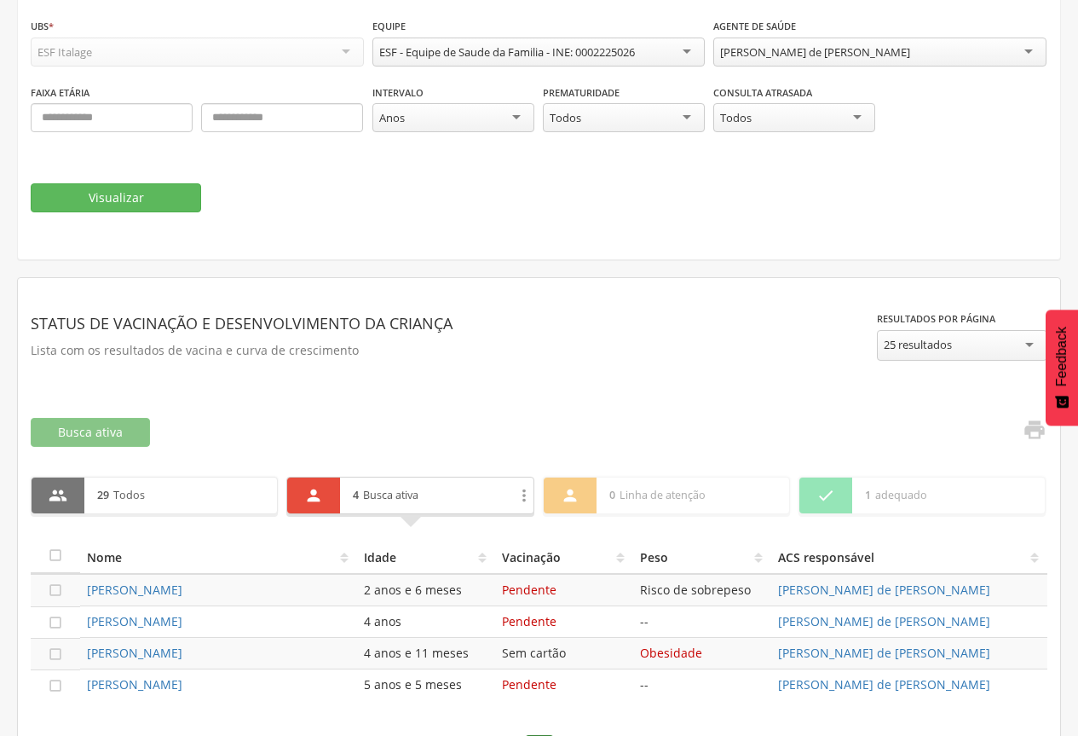
click at [66, 498] on icon "" at bounding box center [58, 495] width 19 height 19
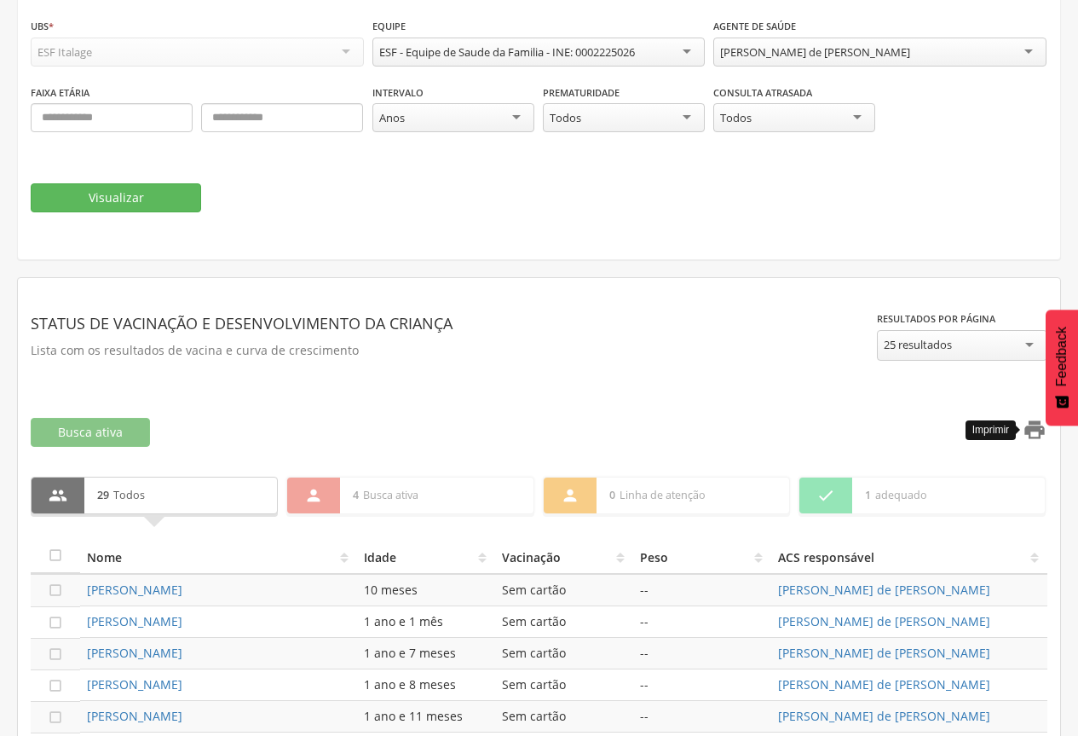
click at [1033, 426] on icon "" at bounding box center [1035, 430] width 24 height 24
